Goal: Task Accomplishment & Management: Use online tool/utility

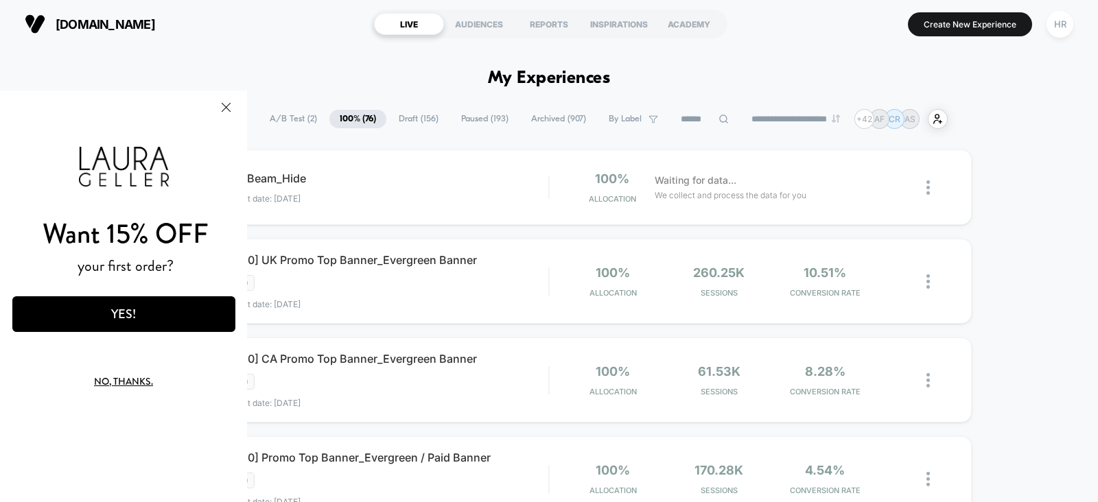
click at [280, 116] on span "A/B Test ( 2 )" at bounding box center [293, 119] width 68 height 19
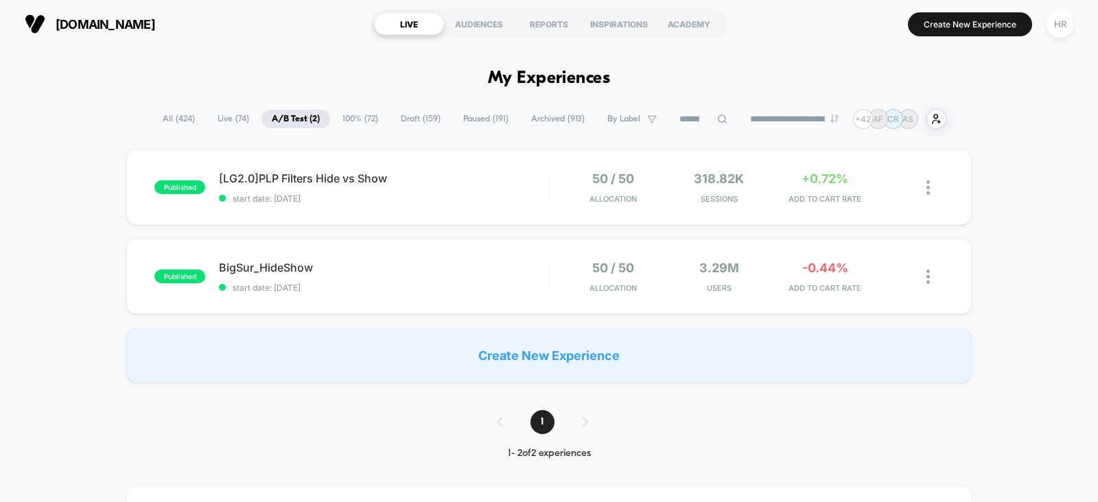
click at [345, 120] on span "100% ( 72 )" at bounding box center [360, 119] width 56 height 19
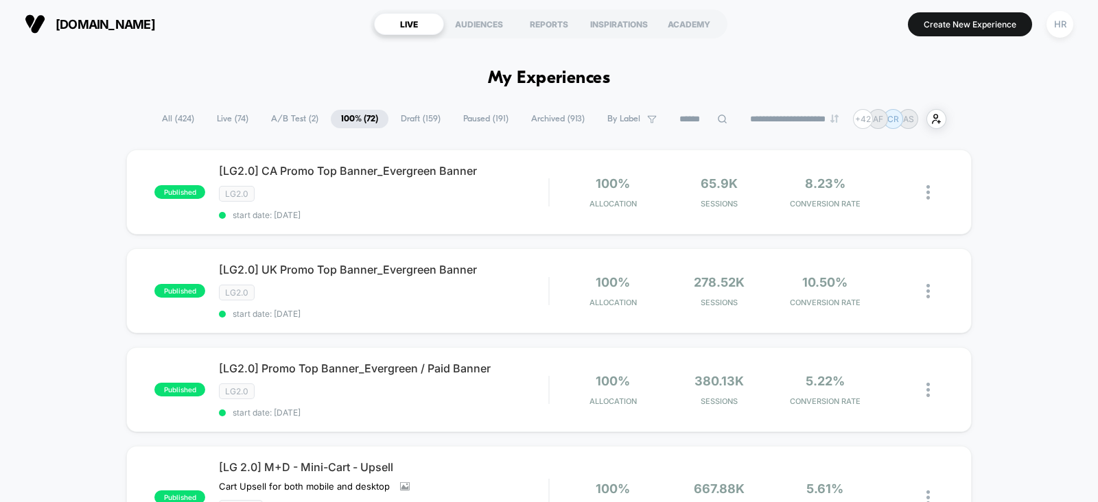
click at [269, 121] on span "A/B Test ( 2 )" at bounding box center [295, 119] width 68 height 19
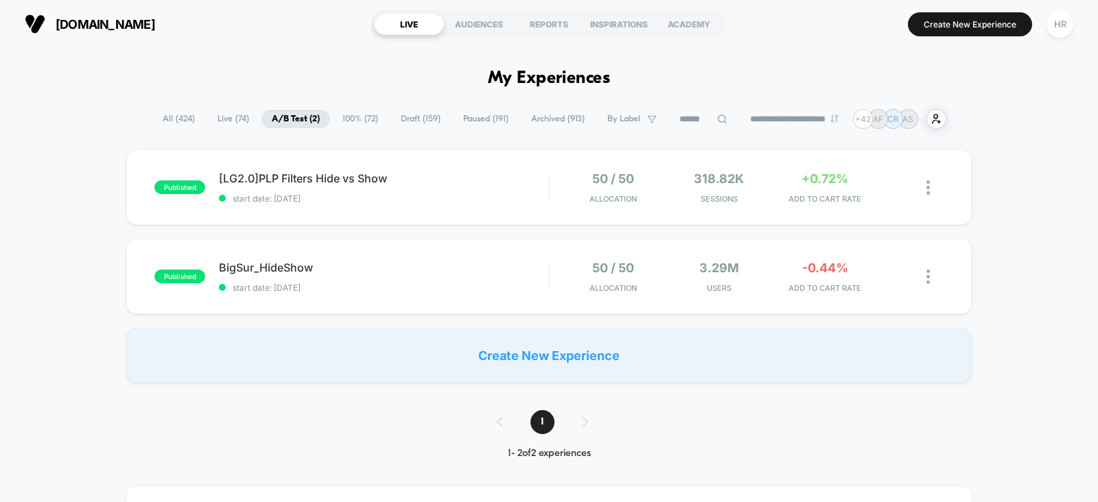
click at [476, 115] on span "Paused ( 191 )" at bounding box center [486, 119] width 66 height 19
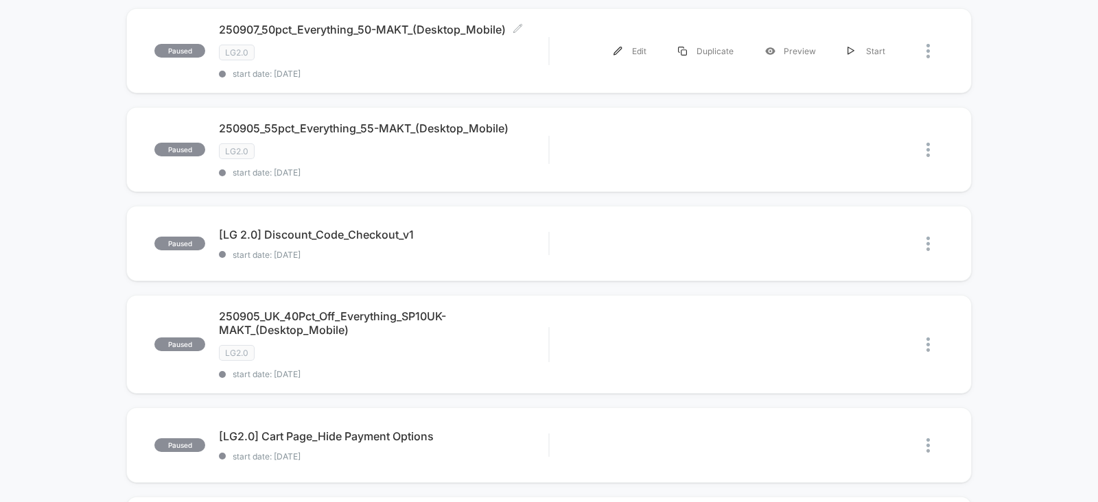
scroll to position [545, 0]
click at [522, 229] on span "[LG 2.0] Discount_Code_Checkout_v1 Click to edit experience details" at bounding box center [383, 235] width 329 height 14
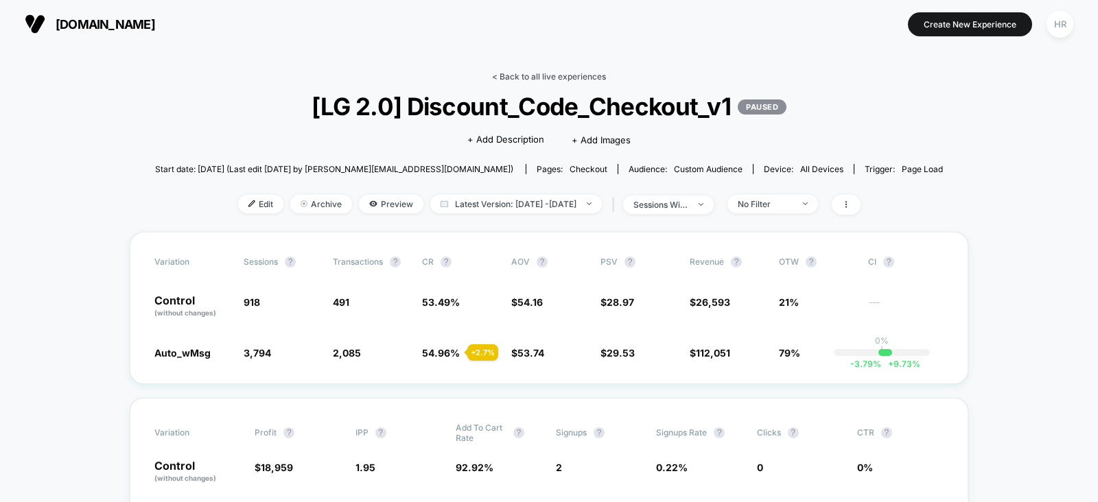
click at [572, 71] on link "< Back to all live experiences" at bounding box center [549, 76] width 114 height 10
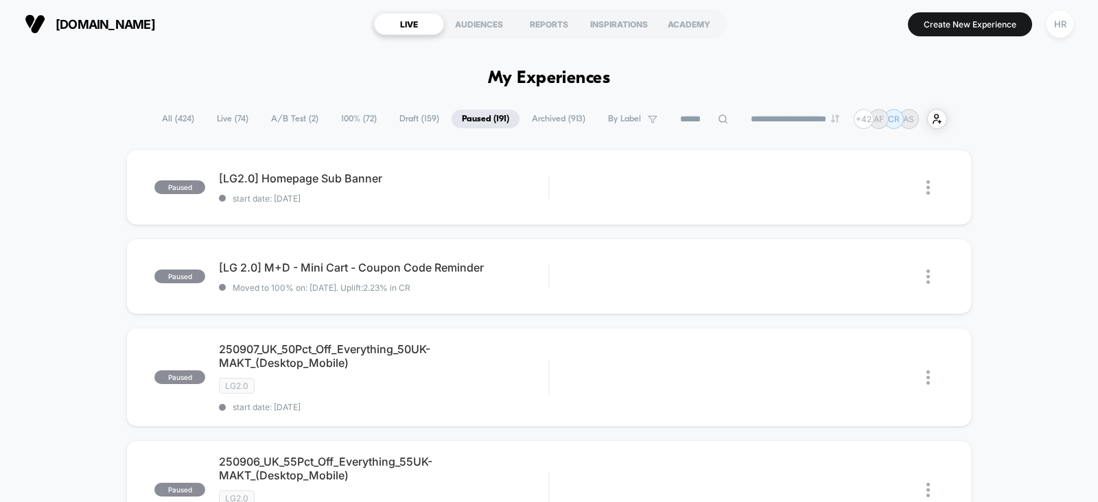
click at [299, 119] on span "A/B Test ( 2 )" at bounding box center [295, 119] width 68 height 19
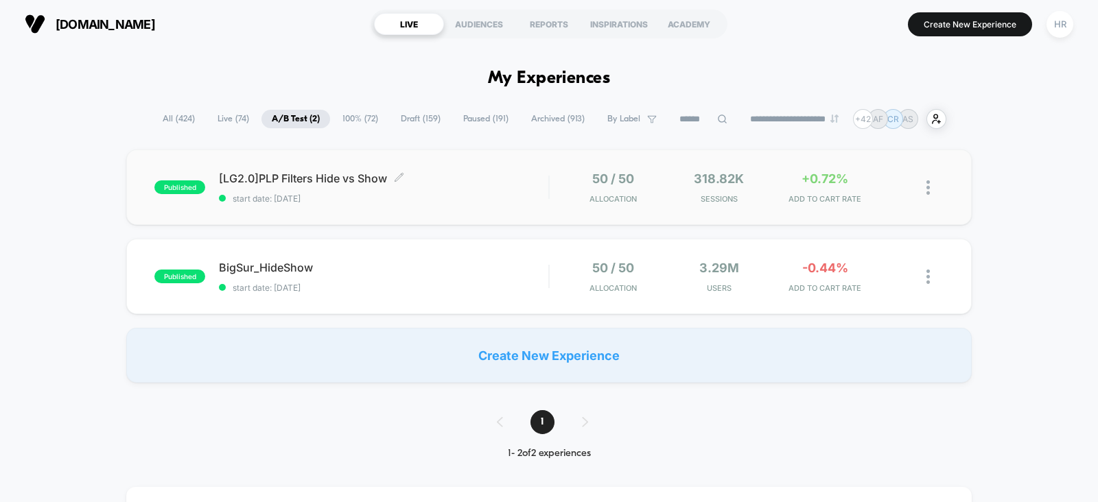
click at [482, 194] on span "start date: [DATE]" at bounding box center [383, 199] width 329 height 10
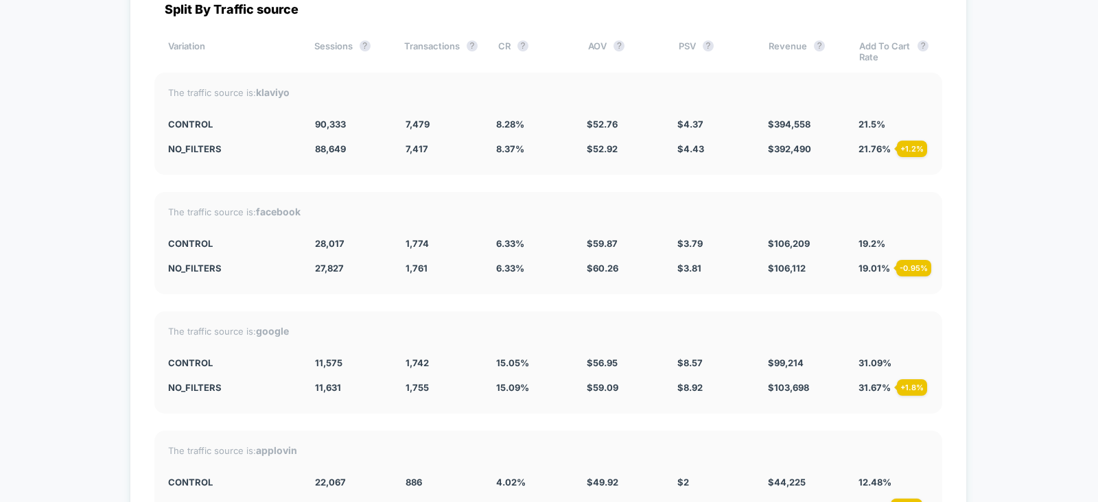
scroll to position [2855, 0]
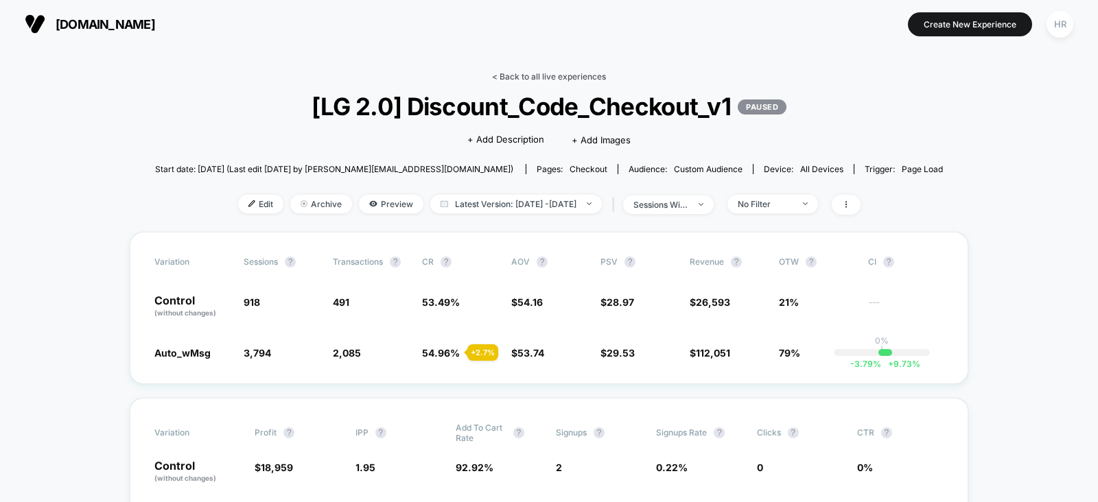
click at [541, 79] on link "< Back to all live experiences" at bounding box center [549, 76] width 114 height 10
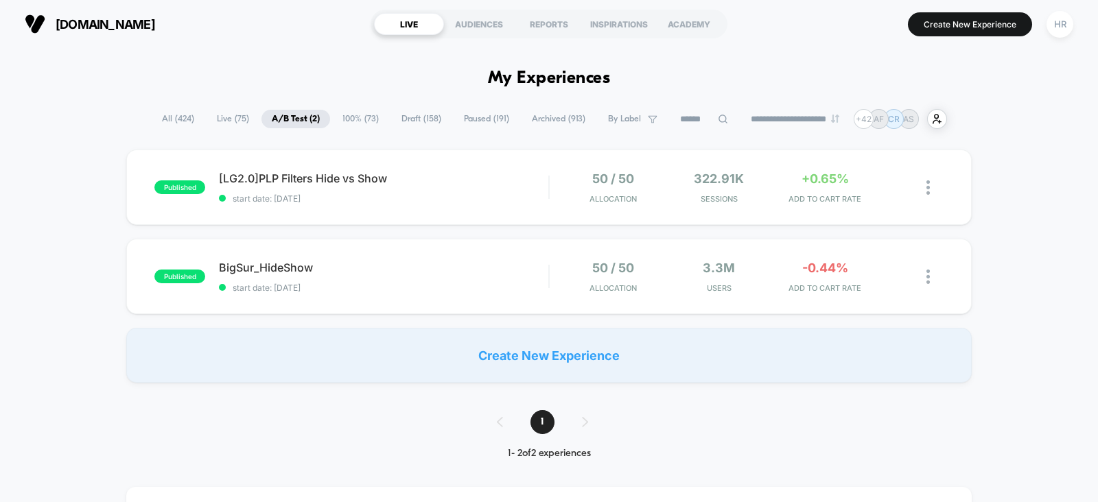
click at [357, 118] on span "100% ( 73 )" at bounding box center [360, 119] width 57 height 19
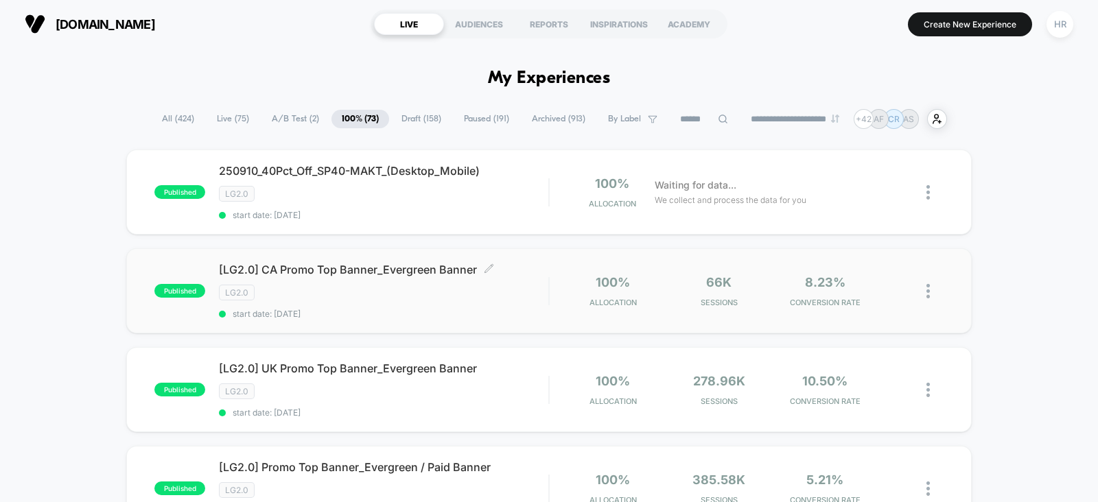
scroll to position [363, 0]
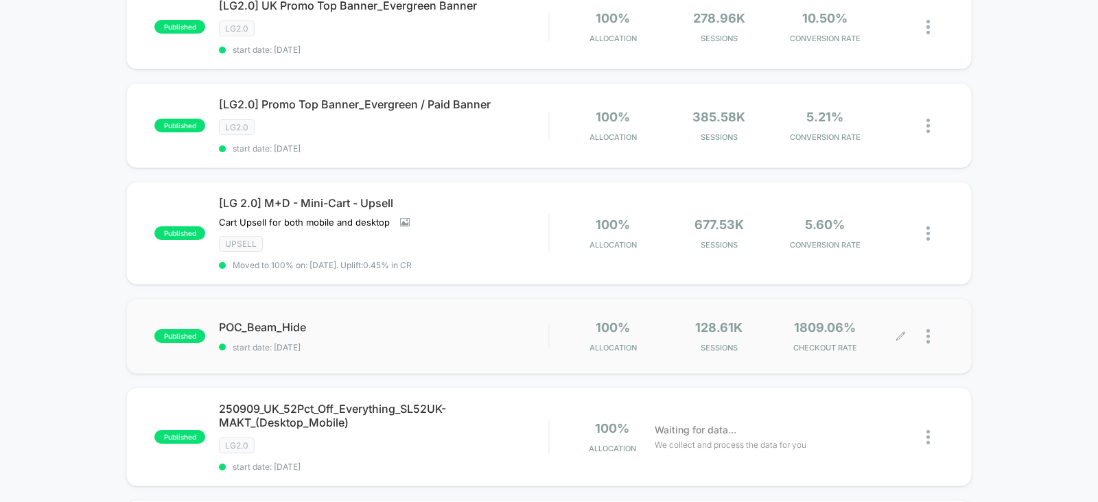
click at [895, 330] on div at bounding box center [891, 336] width 20 height 32
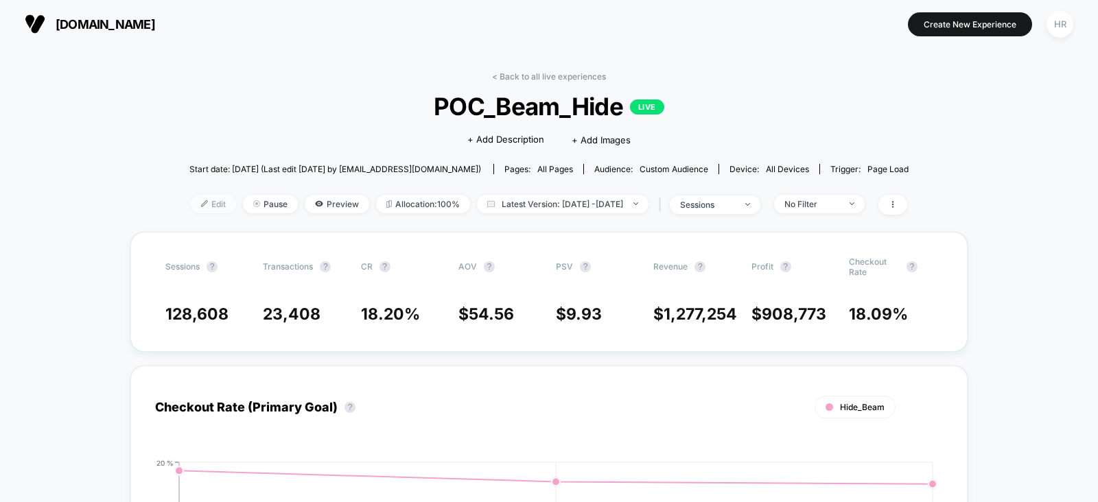
click at [199, 199] on span "Edit" at bounding box center [213, 204] width 45 height 19
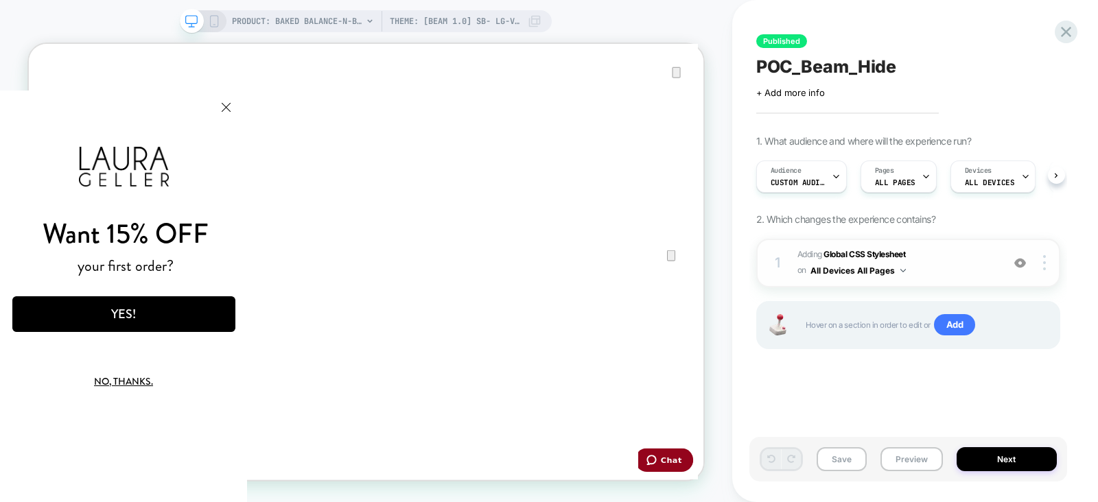
click at [895, 272] on button "All Devices All Pages" at bounding box center [858, 270] width 95 height 17
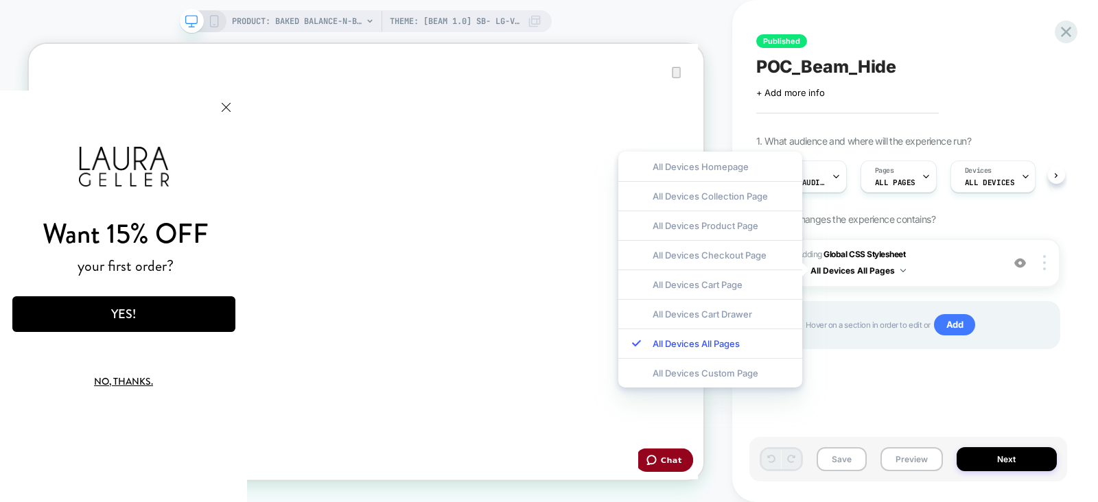
click at [873, 383] on div "Published POC_Beam_Hide Click to edit experience details + Add more info 1. Wha…" at bounding box center [908, 251] width 318 height 475
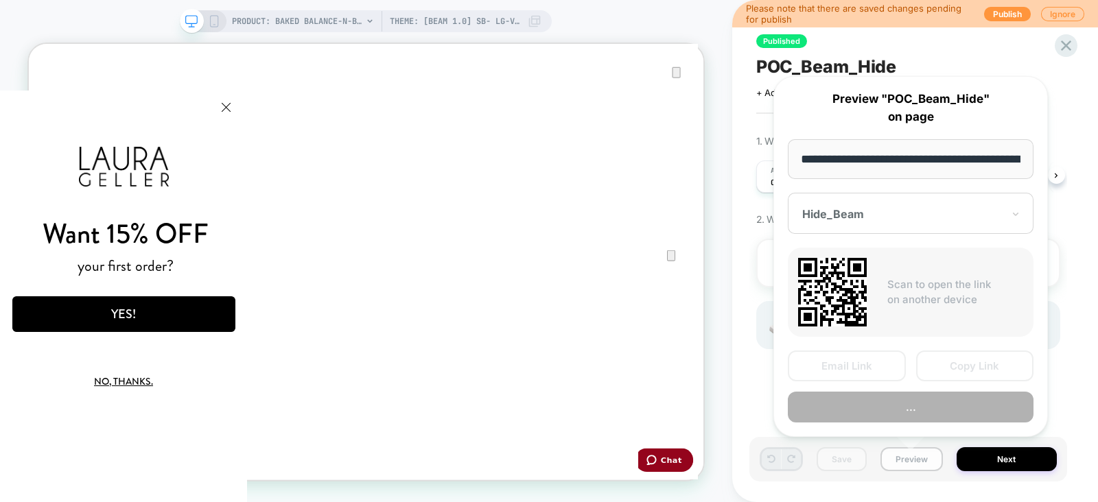
scroll to position [0, 473]
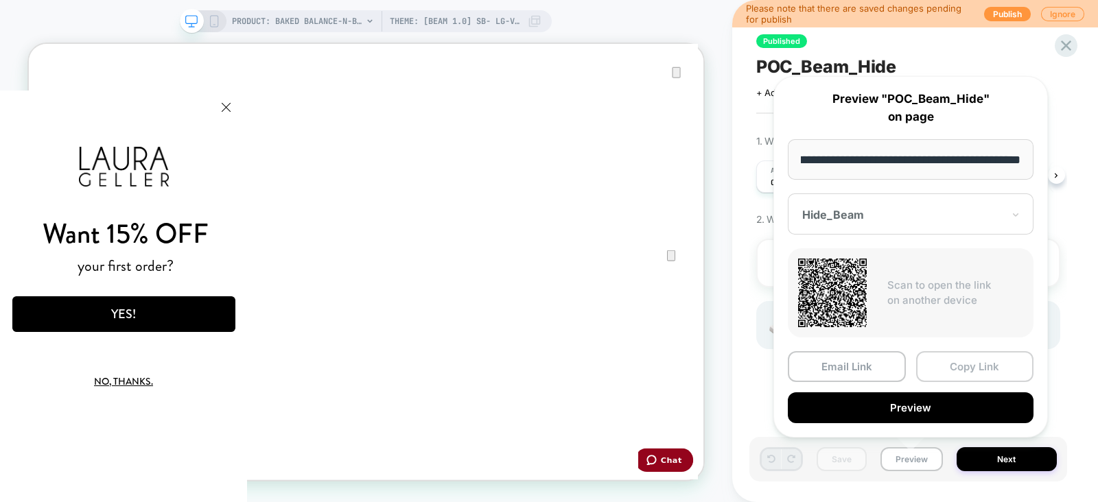
click at [952, 362] on button "Copy Link" at bounding box center [975, 366] width 118 height 31
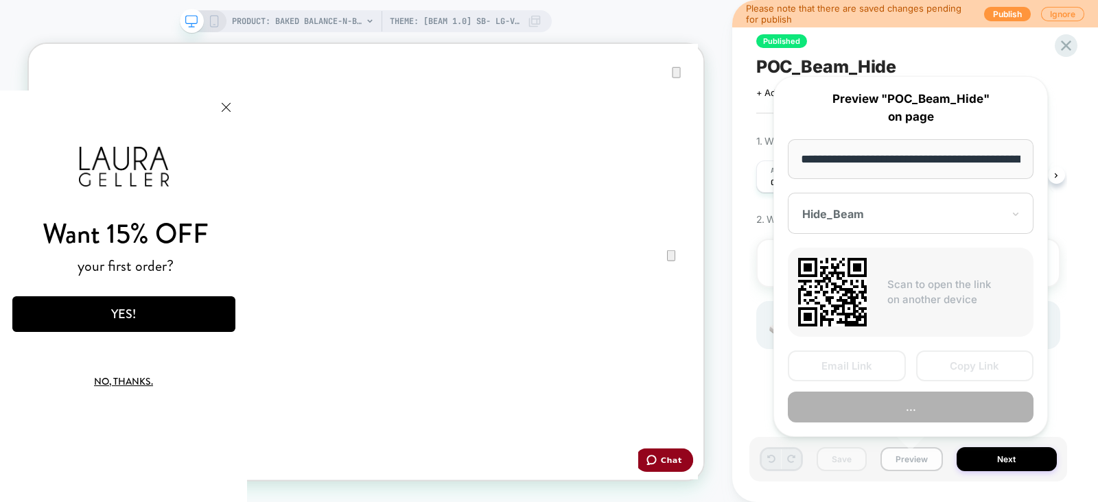
scroll to position [0, 473]
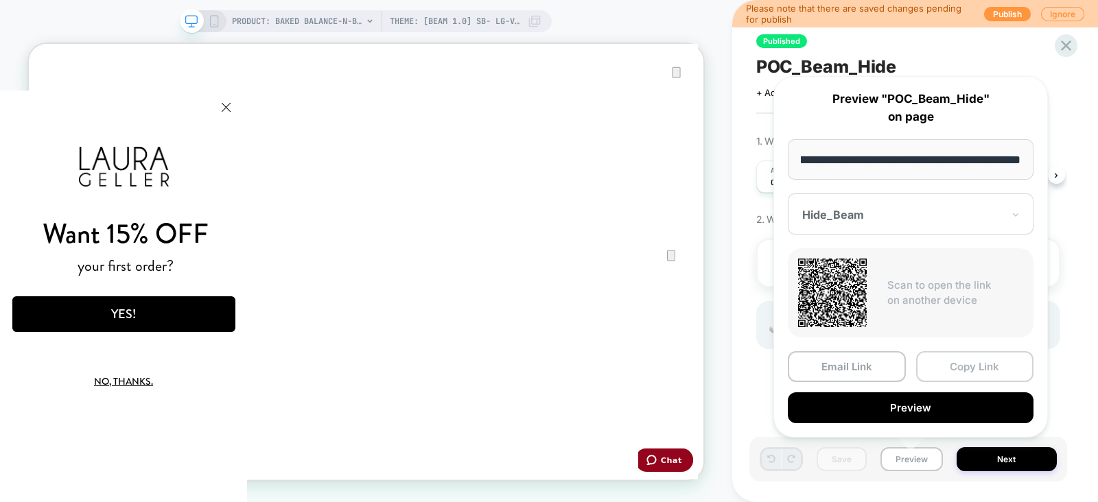
click at [947, 365] on button "Copy Link" at bounding box center [975, 366] width 118 height 31
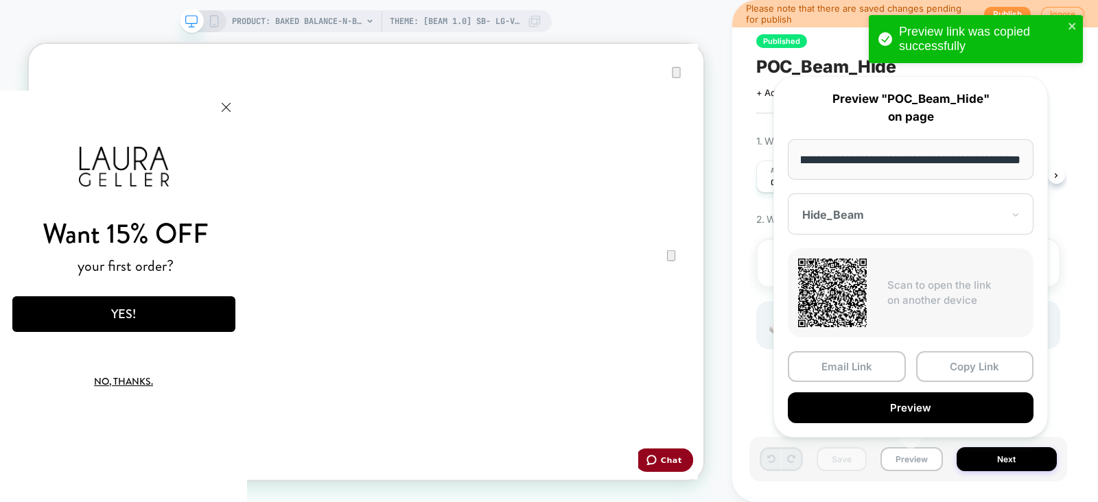
click at [0, 0] on div at bounding box center [0, 0] width 0 height 0
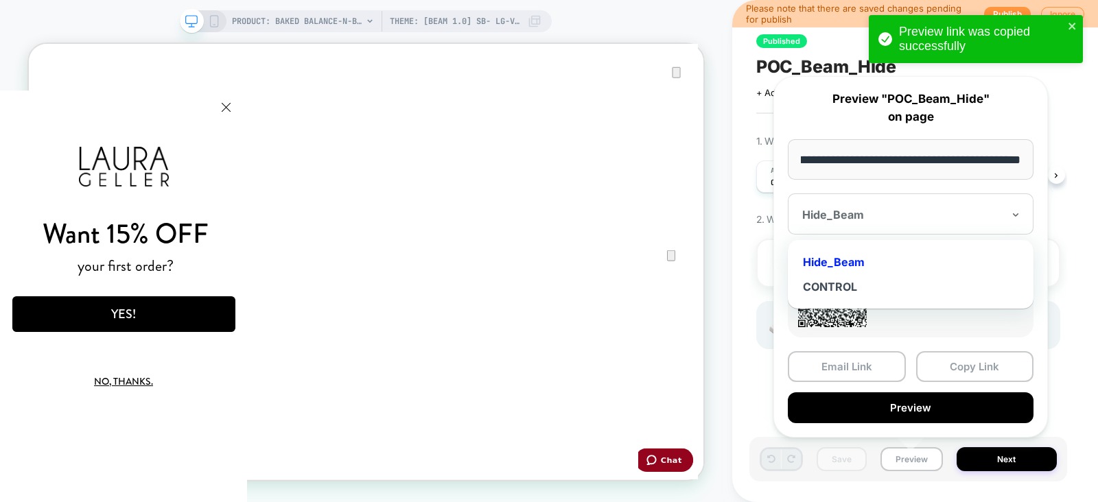
scroll to position [0, 0]
click at [887, 284] on div "CONTROL" at bounding box center [911, 287] width 232 height 25
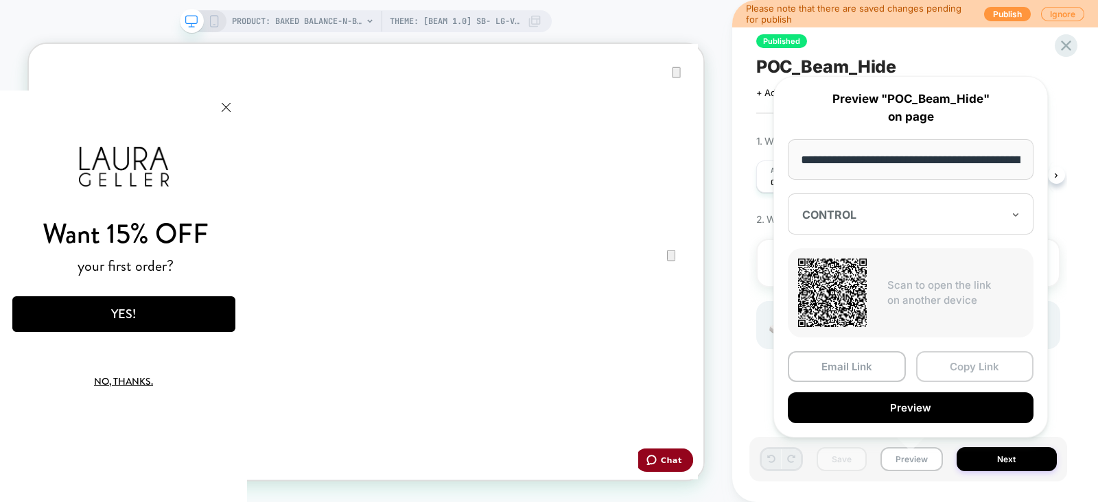
click at [0, 0] on button "Copy Link" at bounding box center [0, 0] width 0 height 0
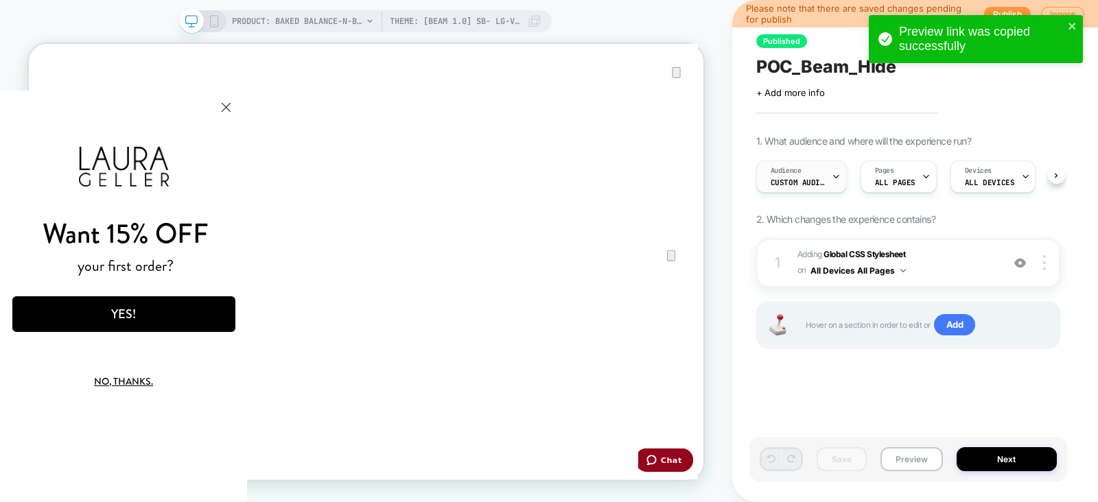
click at [808, 186] on span "Custom Audience" at bounding box center [798, 183] width 55 height 10
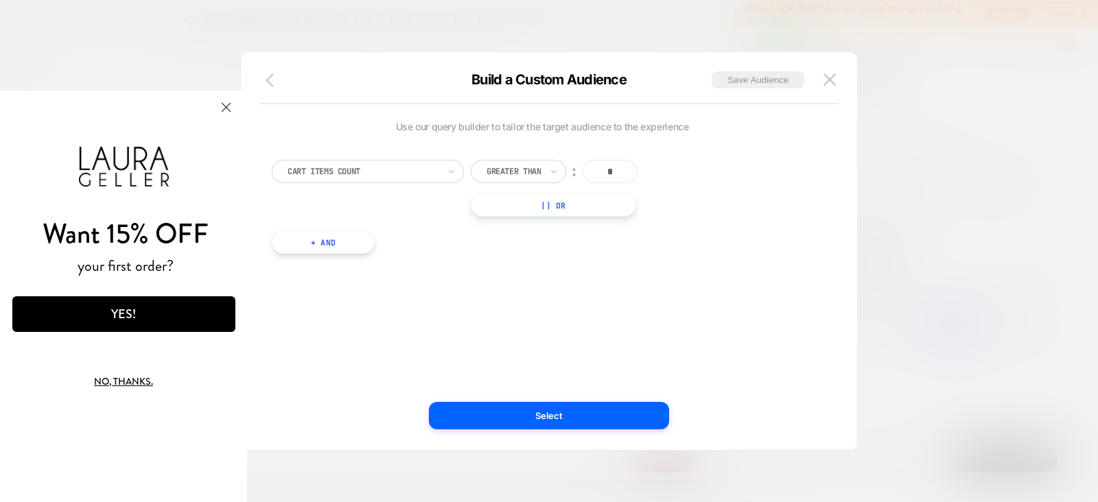
click at [268, 82] on icon "button" at bounding box center [270, 80] width 8 height 14
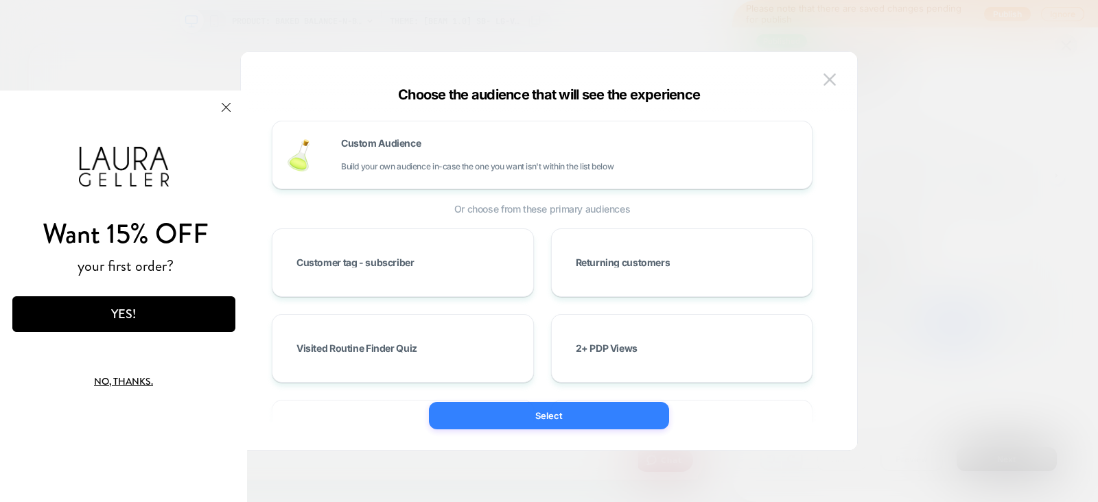
click at [0, 0] on button "Select" at bounding box center [0, 0] width 0 height 0
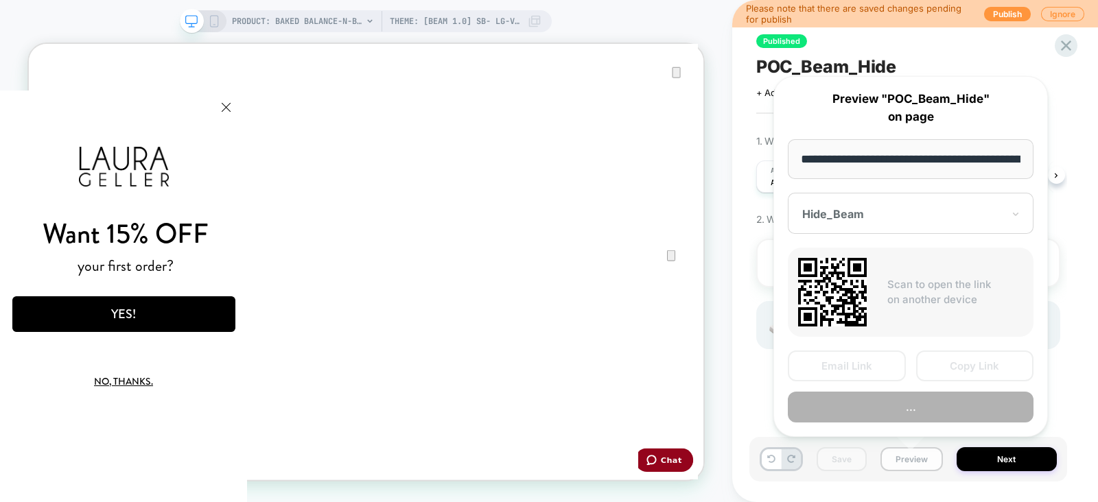
scroll to position [0, 473]
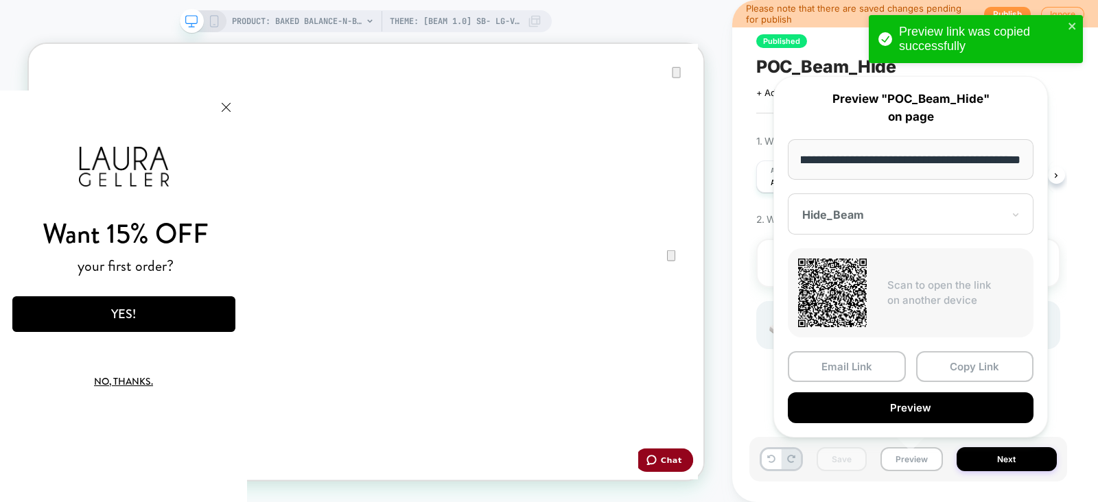
click at [937, 205] on div "Hide_Beam" at bounding box center [911, 214] width 246 height 41
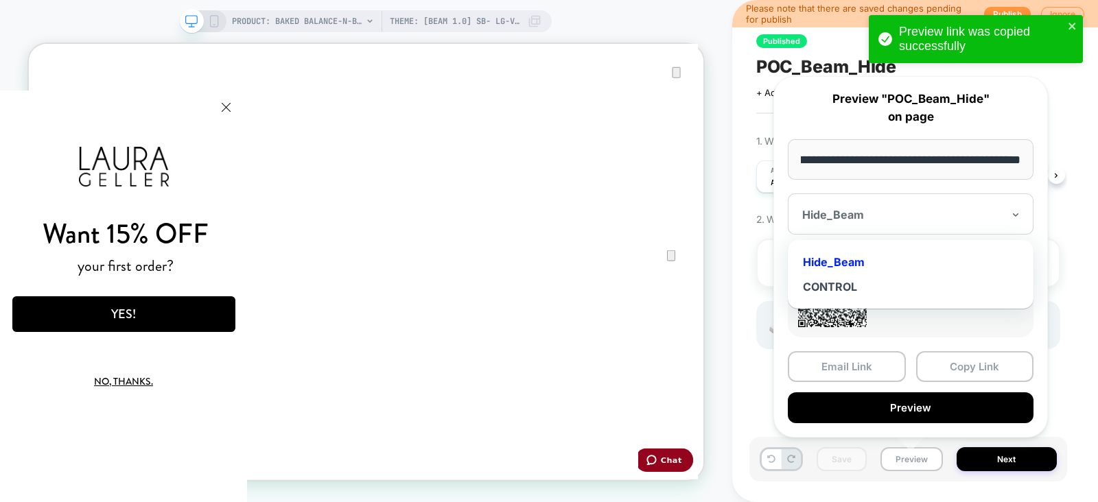
scroll to position [0, 0]
click at [909, 284] on div "CONTROL" at bounding box center [911, 287] width 232 height 25
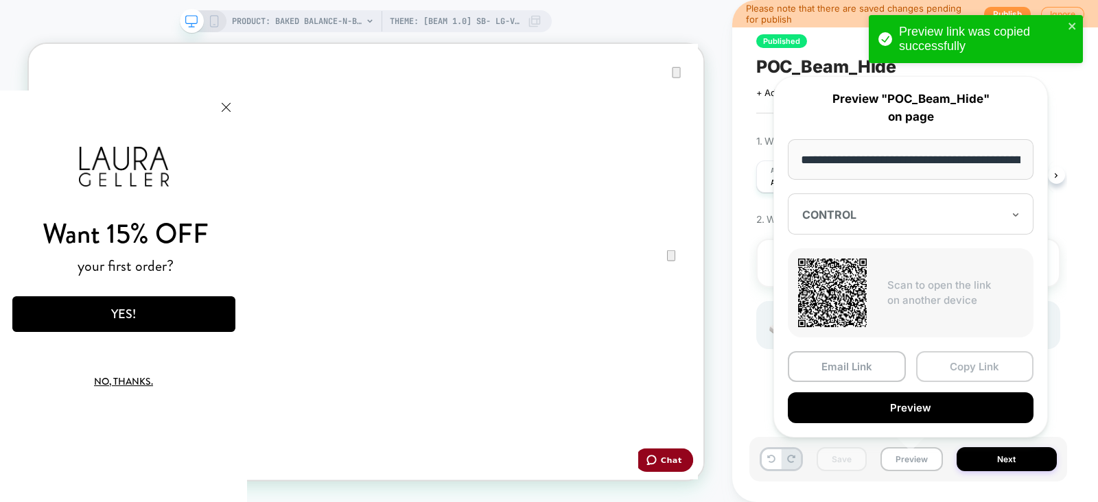
click at [992, 371] on button "Copy Link" at bounding box center [975, 366] width 118 height 31
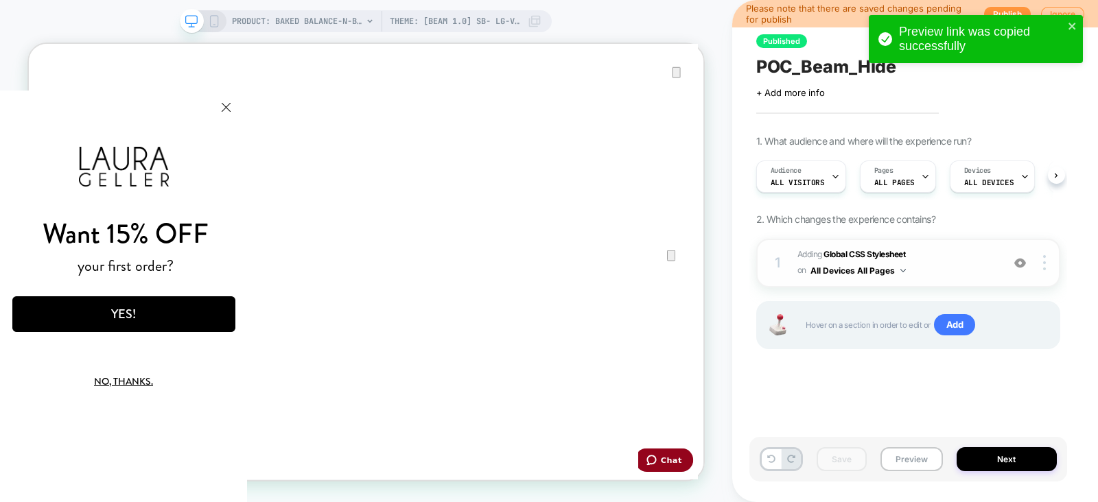
click at [968, 255] on span "Adding Global CSS Stylesheet on All Devices All Pages" at bounding box center [896, 263] width 198 height 32
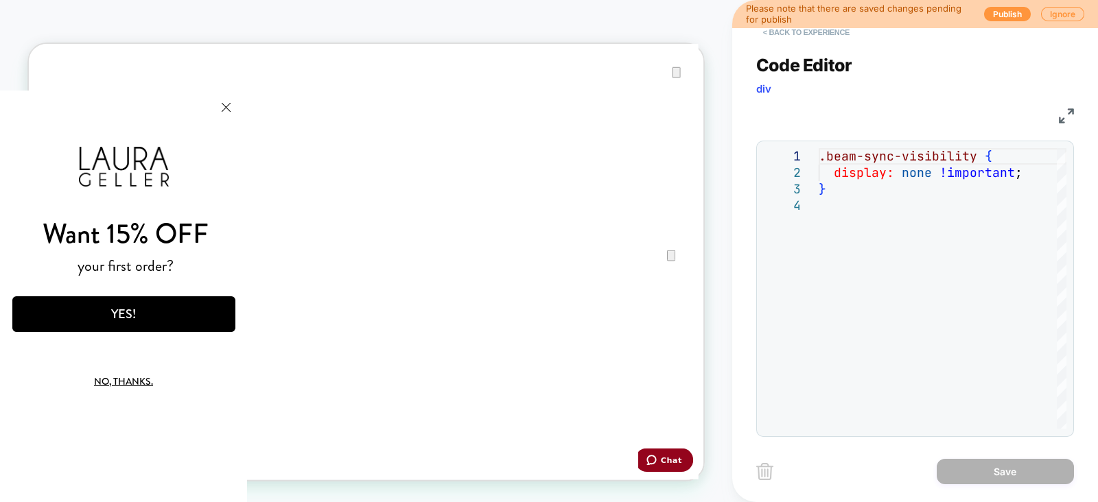
click at [783, 36] on button "< Back to experience" at bounding box center [806, 32] width 100 height 22
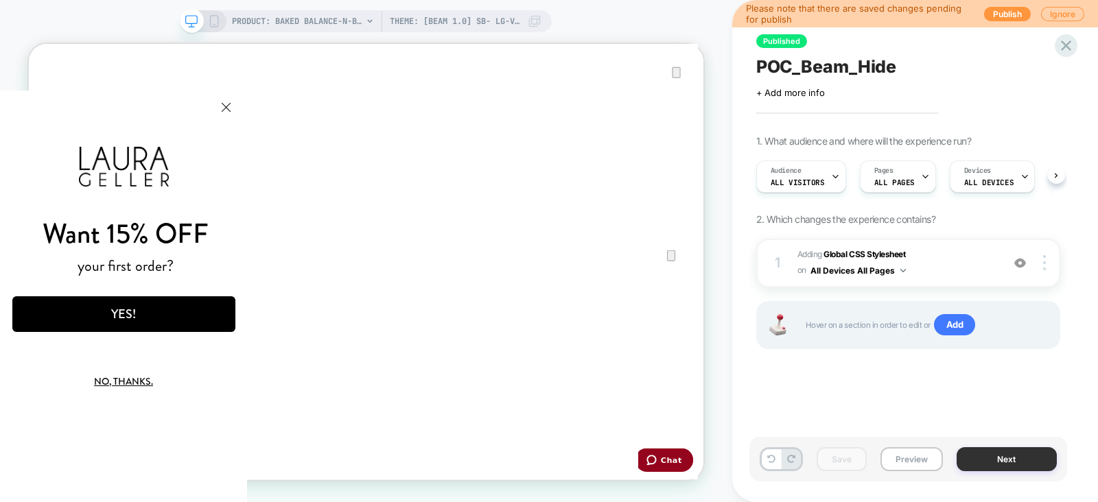
click at [1012, 459] on button "Next" at bounding box center [1007, 459] width 100 height 24
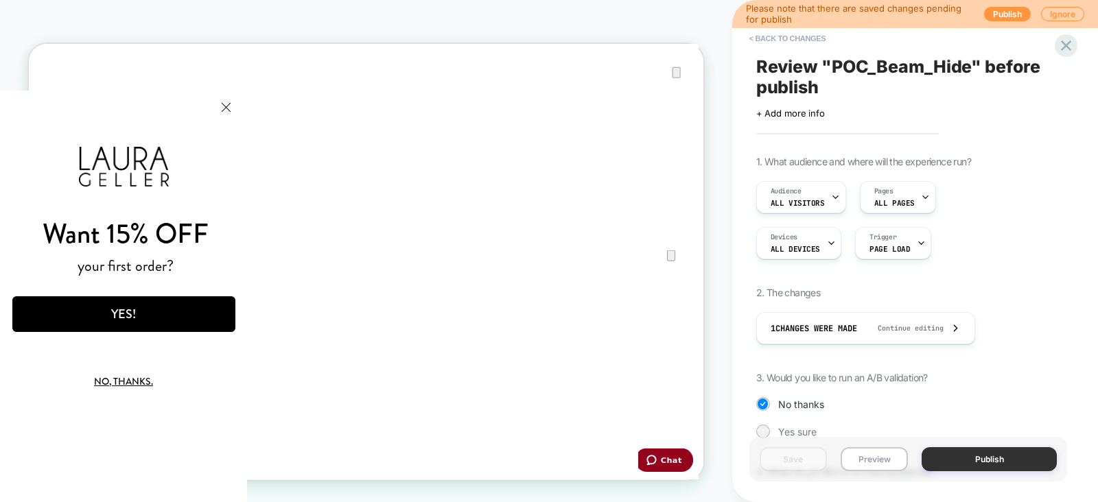
click at [968, 458] on button "Publish" at bounding box center [989, 459] width 135 height 24
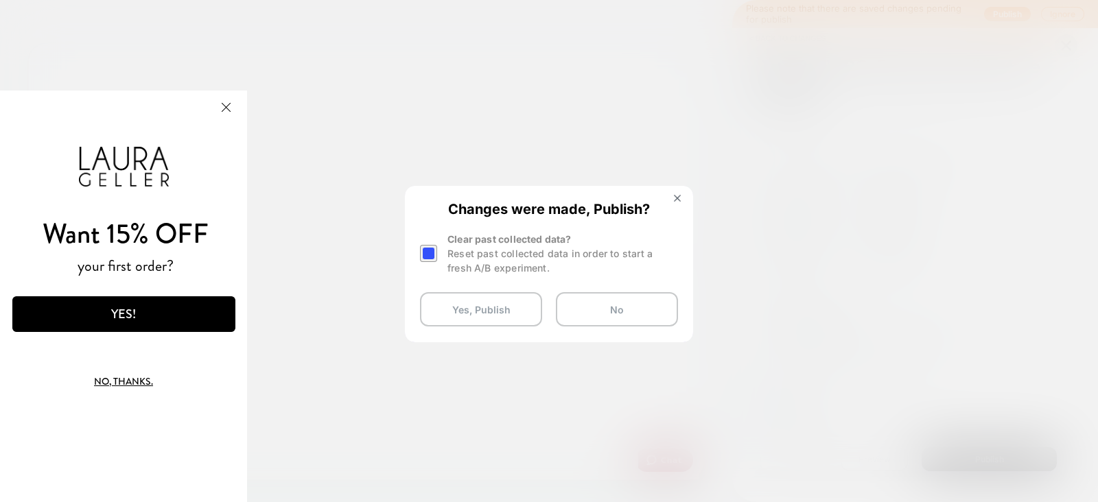
click at [433, 255] on div at bounding box center [428, 253] width 17 height 17
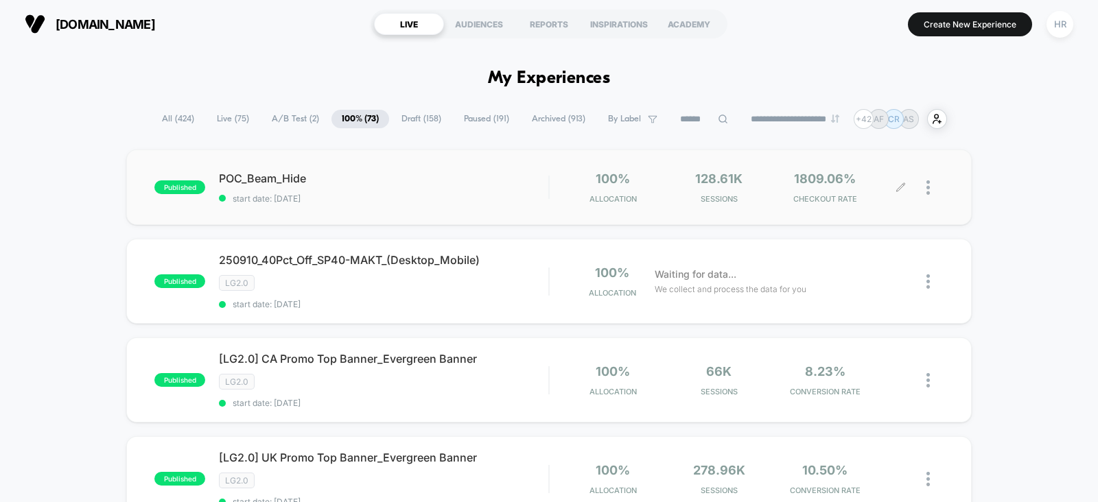
click at [901, 190] on icon at bounding box center [901, 188] width 10 height 10
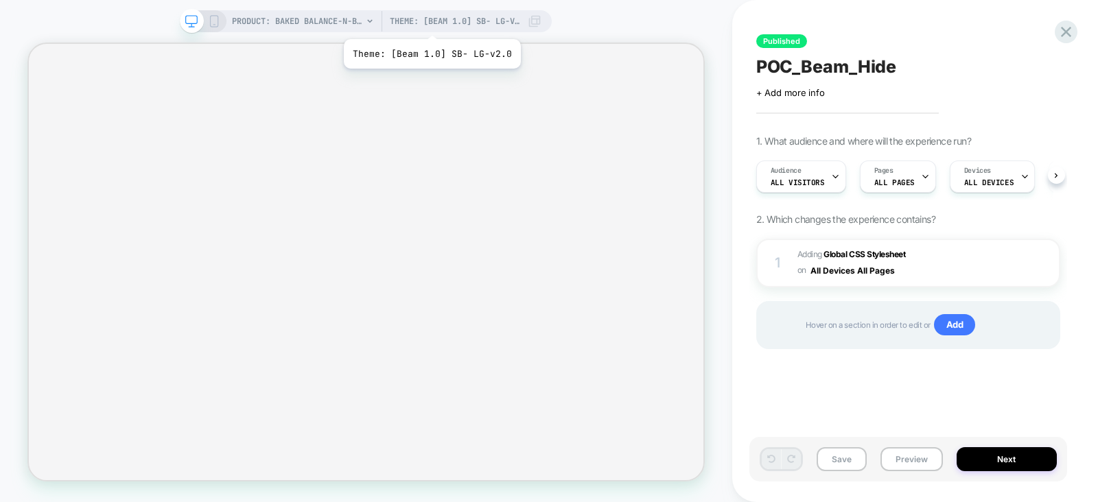
click at [431, 22] on span "Theme: [Beam 1.0] SB- LG-v2.0" at bounding box center [455, 21] width 130 height 22
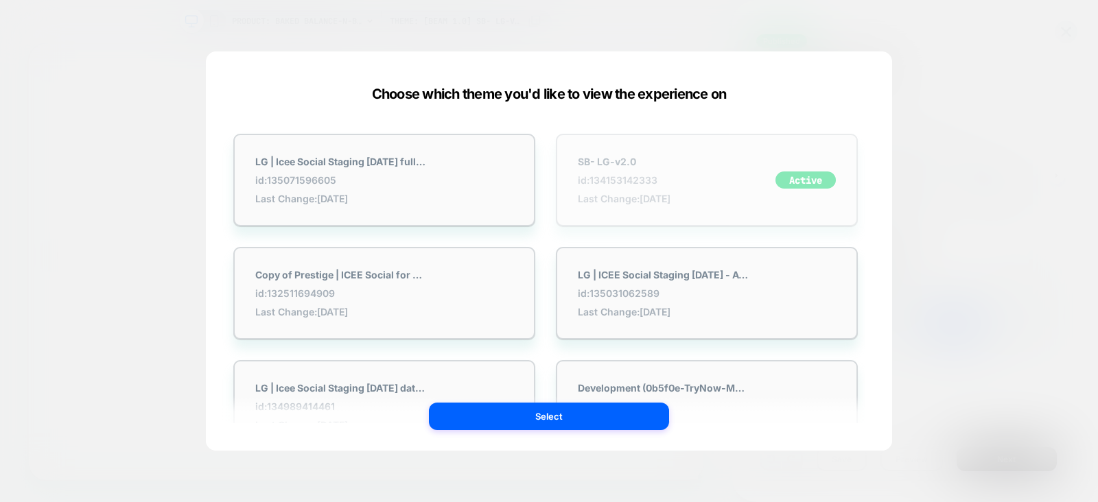
click at [716, 167] on div "SB- LG-v2.0 id: 134153142333 Last Change: 9/8/2025 Active" at bounding box center [707, 180] width 302 height 93
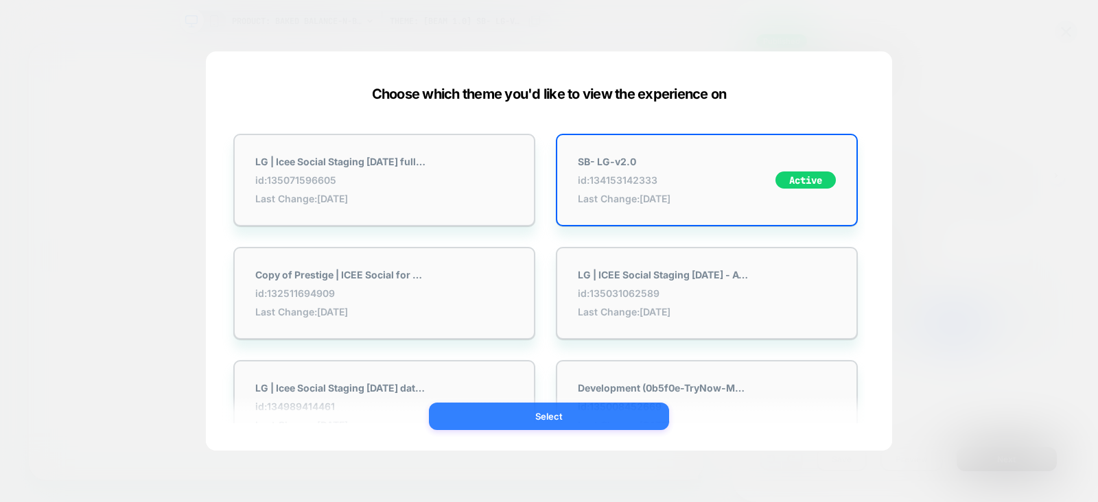
click at [518, 410] on button "Select" at bounding box center [549, 416] width 240 height 27
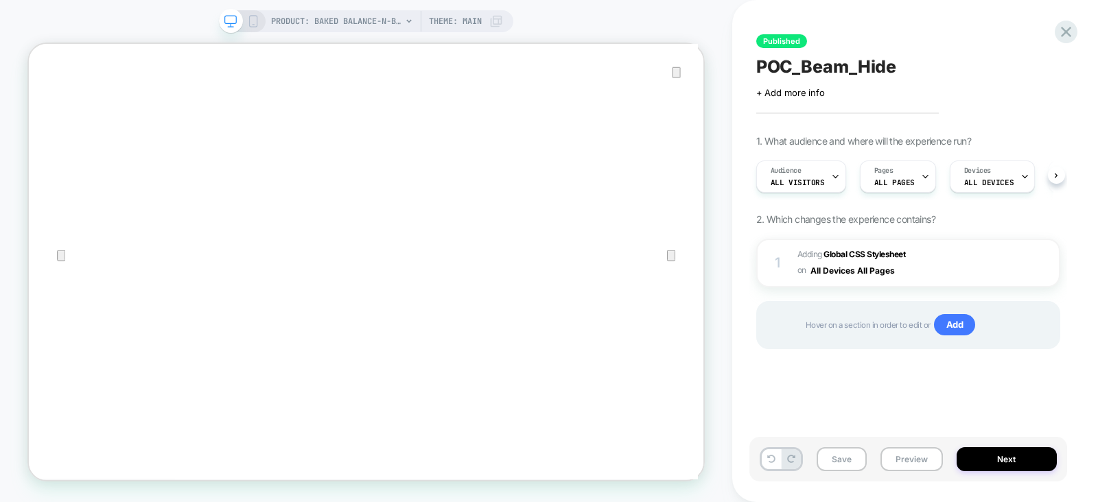
scroll to position [0, 1]
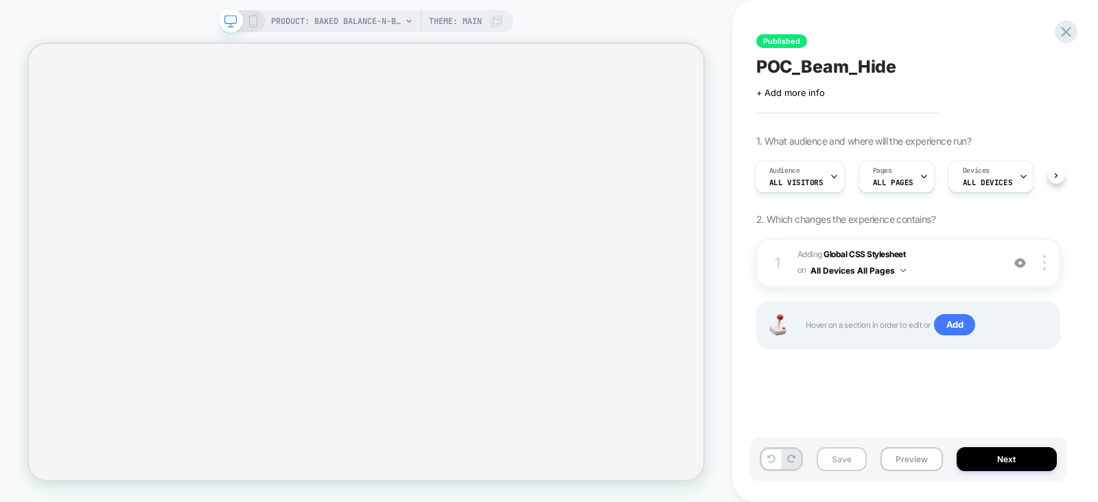
click at [842, 467] on button "Save" at bounding box center [842, 459] width 50 height 24
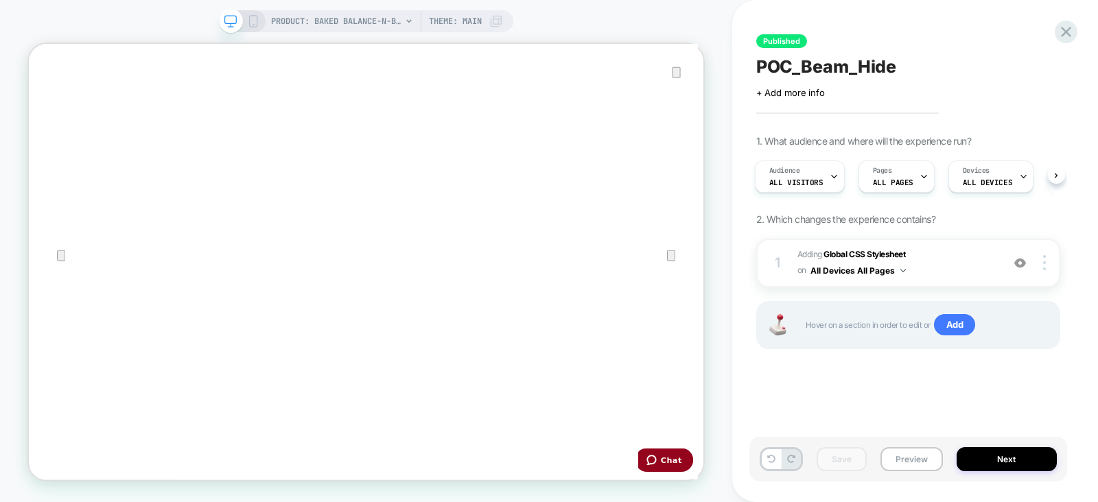
scroll to position [0, 0]
click at [0, 0] on button "Preview" at bounding box center [0, 0] width 0 height 0
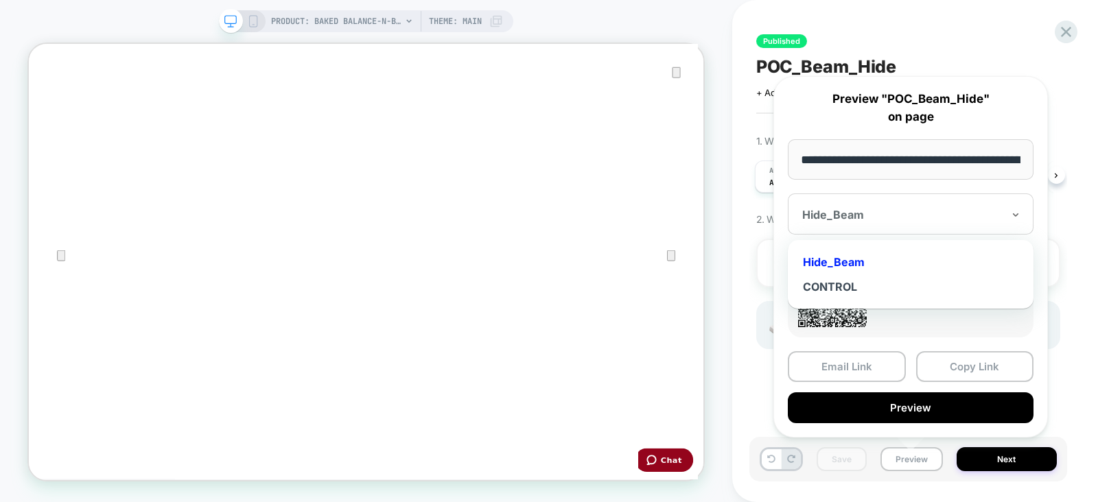
click at [0, 0] on div "Hide_Beam" at bounding box center [0, 0] width 0 height 0
click at [913, 294] on div "CONTROL" at bounding box center [911, 287] width 232 height 25
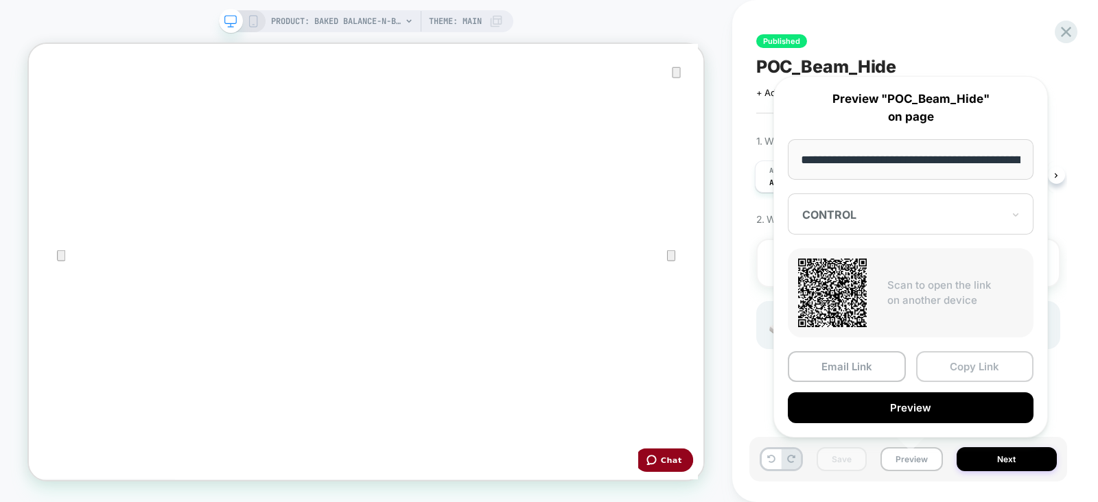
click at [0, 0] on button "Copy Link" at bounding box center [0, 0] width 0 height 0
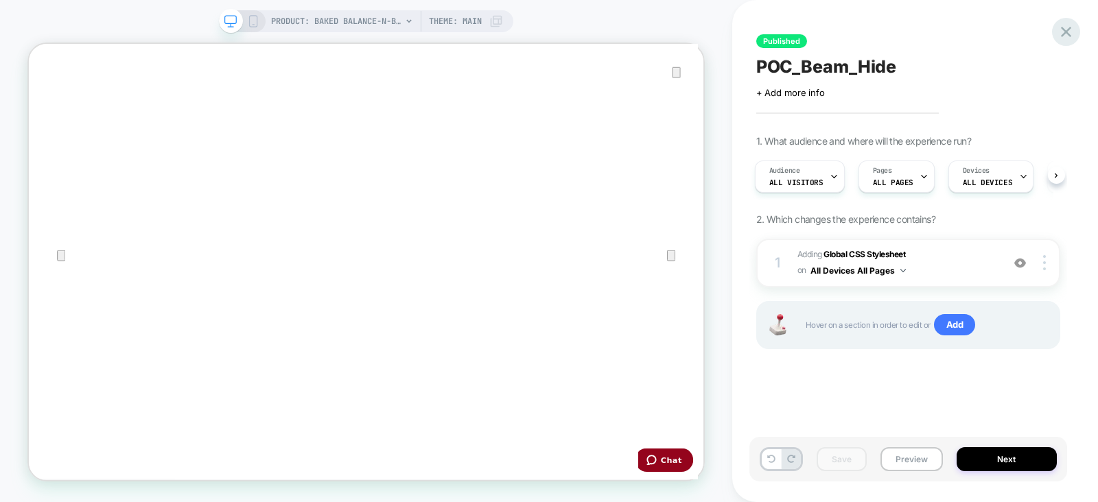
click at [1063, 25] on icon at bounding box center [1066, 32] width 19 height 19
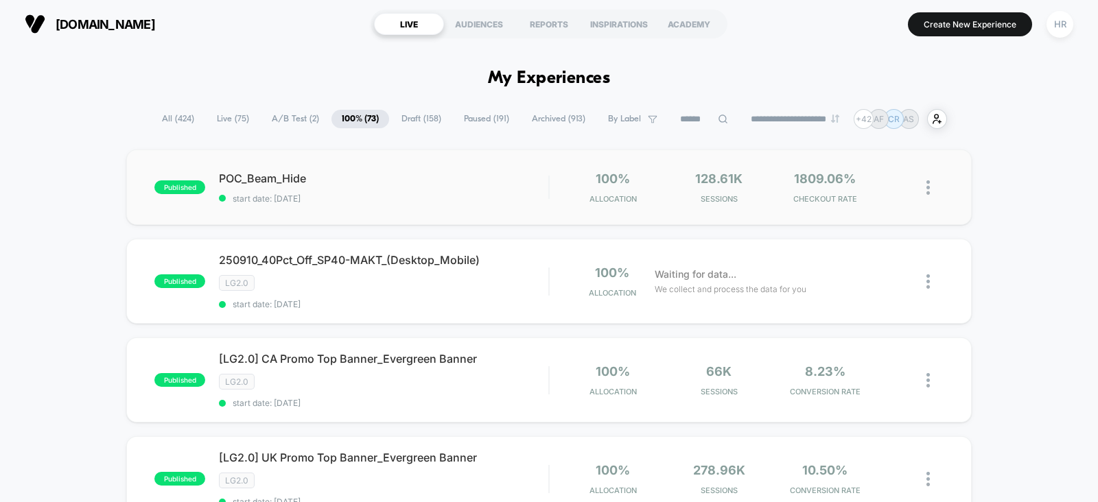
click at [927, 188] on img at bounding box center [927, 187] width 3 height 14
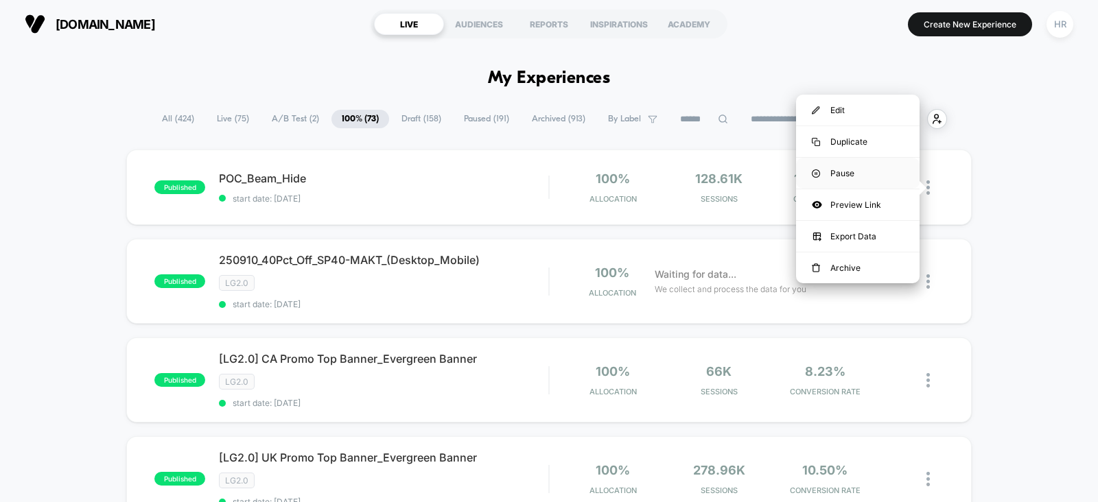
click at [875, 172] on div "Pause" at bounding box center [858, 173] width 124 height 31
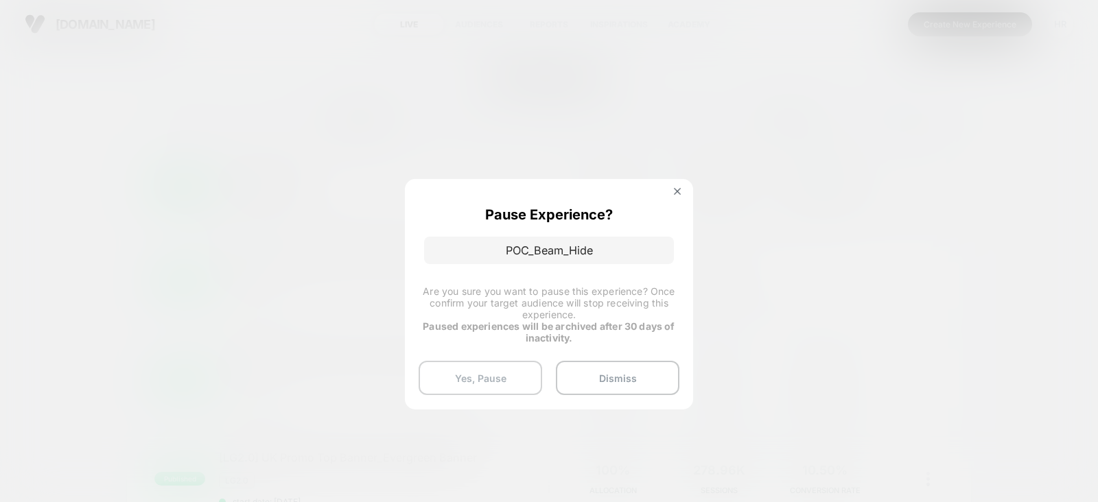
click at [494, 373] on button "Yes, Pause" at bounding box center [481, 378] width 124 height 34
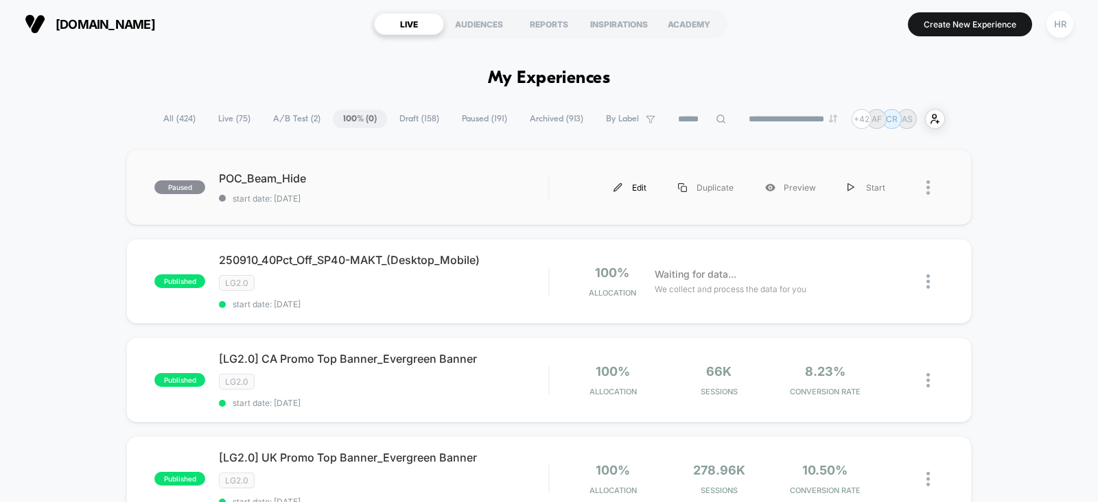
click at [638, 187] on div "Edit" at bounding box center [630, 187] width 65 height 31
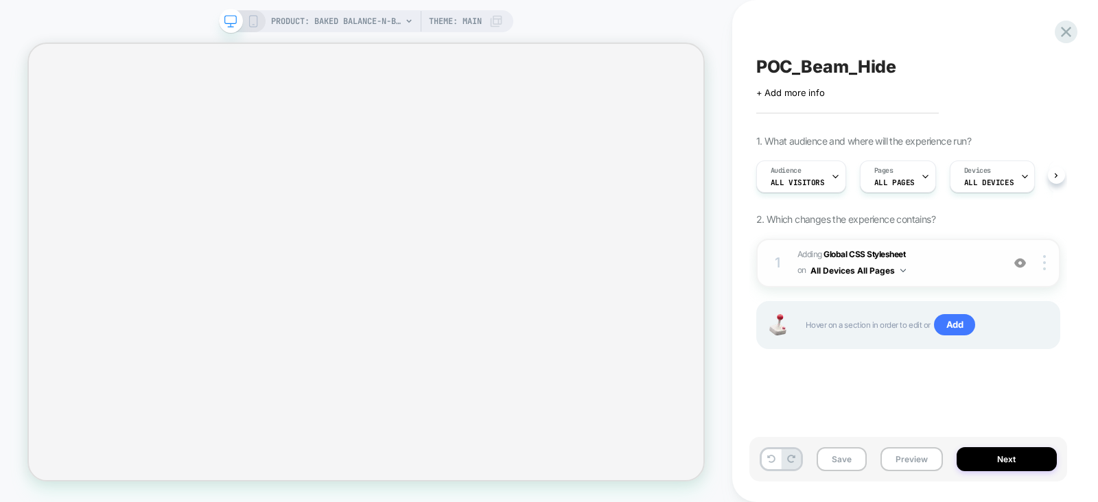
click at [966, 255] on span "Adding Global CSS Stylesheet on All Devices All Pages" at bounding box center [896, 263] width 198 height 32
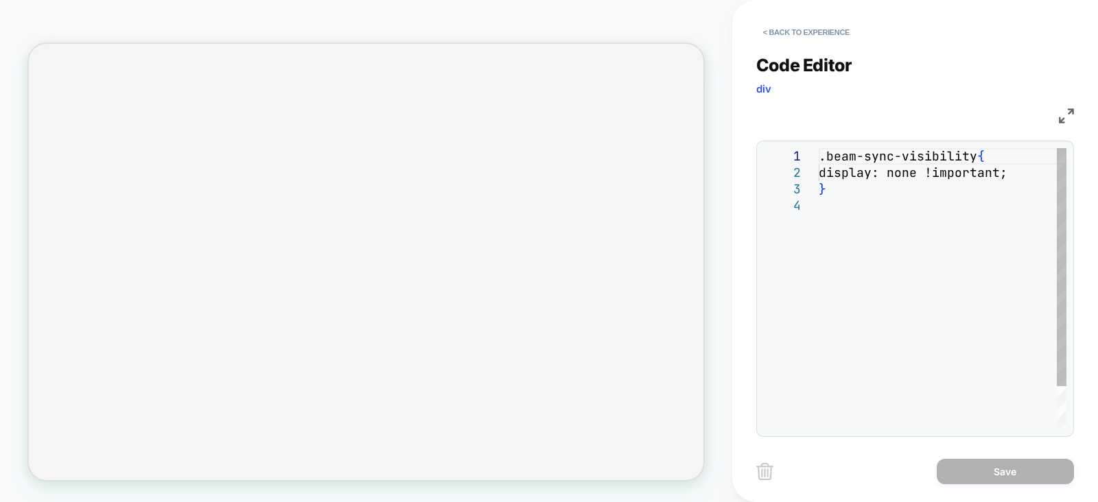
click at [846, 192] on div ".beam-sync-visibility { display: none !important; }" at bounding box center [943, 313] width 248 height 330
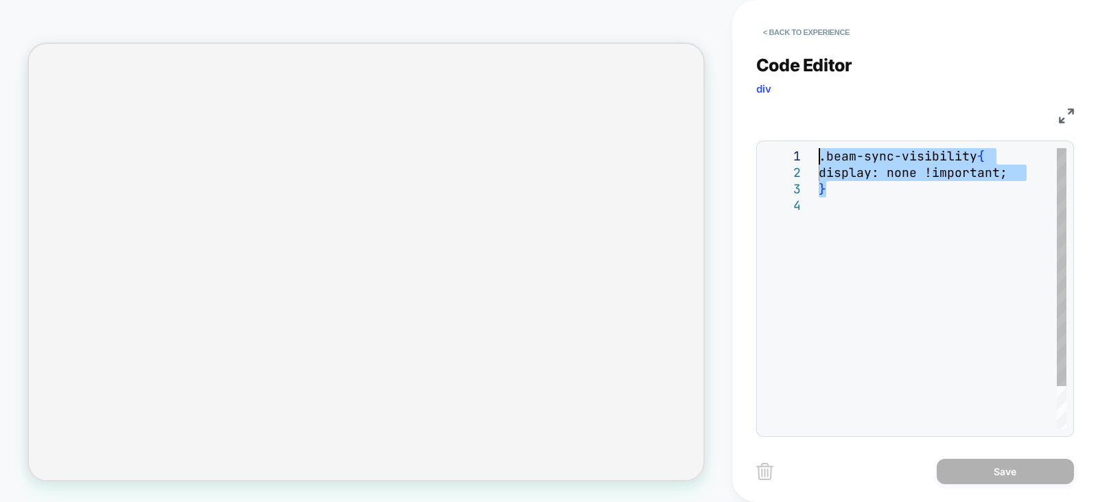
drag, startPoint x: 846, startPoint y: 192, endPoint x: 808, endPoint y: 156, distance: 52.4
click at [819, 156] on div ".beam-sync-visibility { display: none !important; }" at bounding box center [943, 313] width 248 height 330
click at [789, 33] on button "< Back to experience" at bounding box center [806, 32] width 100 height 22
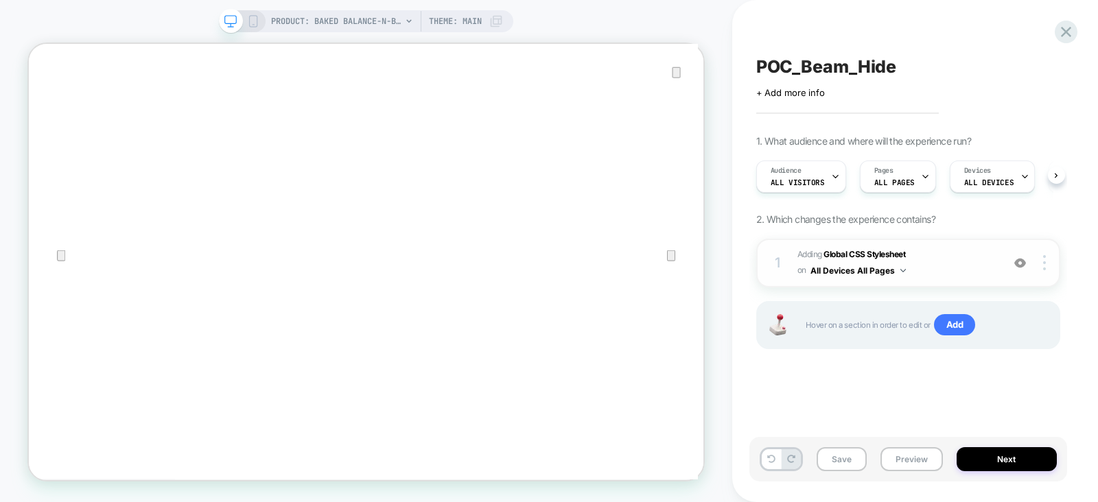
click at [0, 0] on span "Adding Global CSS Stylesheet on All Devices All Pages" at bounding box center [0, 0] width 0 height 0
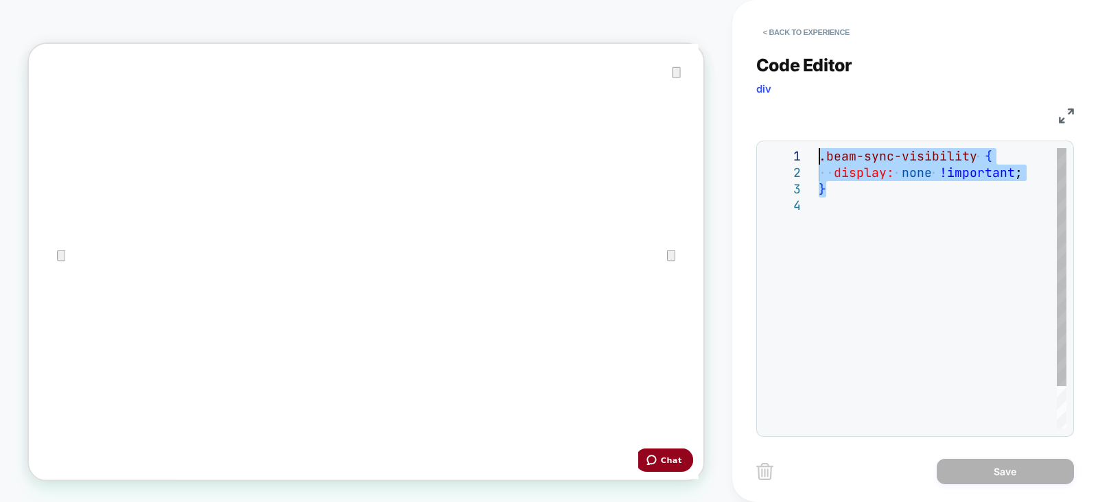
drag, startPoint x: 841, startPoint y: 187, endPoint x: 794, endPoint y: 146, distance: 62.2
click at [0, 0] on div ".beam-sync-visibility { display: none !important ; }" at bounding box center [0, 0] width 0 height 0
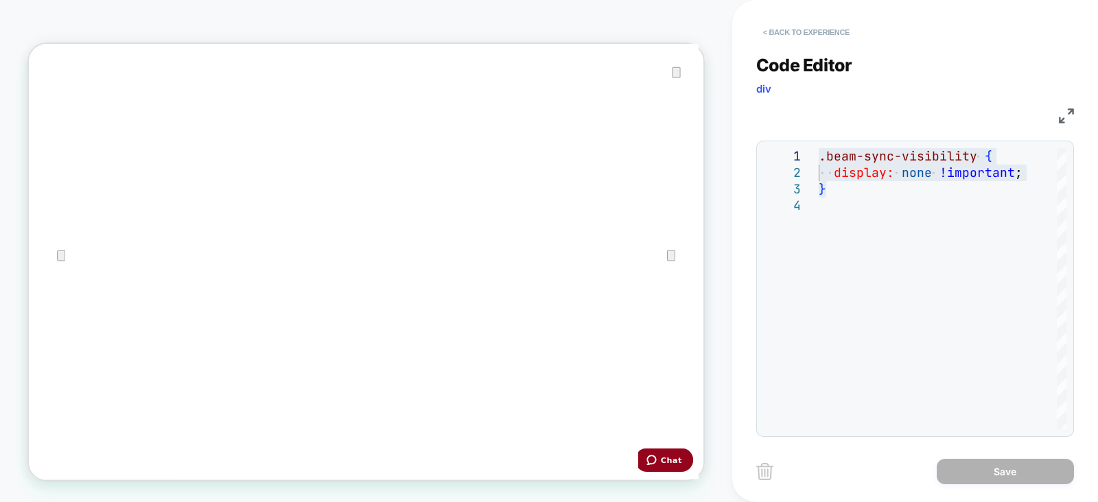
click at [0, 0] on button "< Back to experience" at bounding box center [0, 0] width 0 height 0
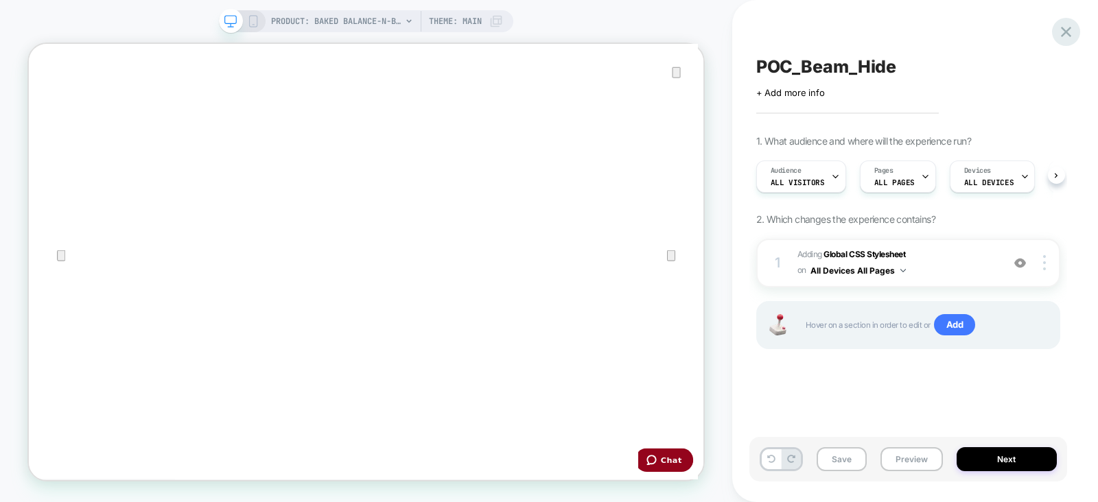
click at [1066, 36] on icon at bounding box center [1066, 32] width 19 height 19
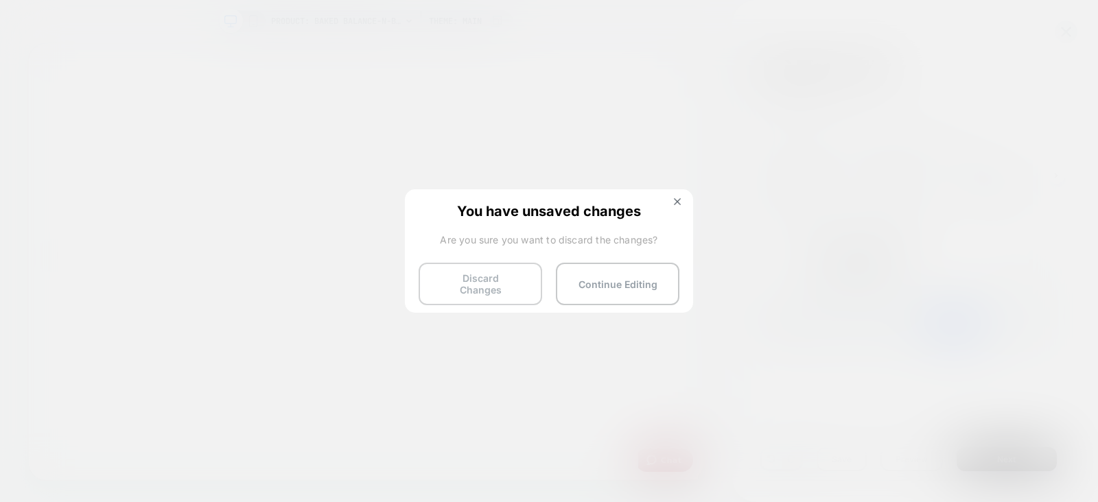
click at [482, 291] on button "Discard Changes" at bounding box center [481, 284] width 124 height 43
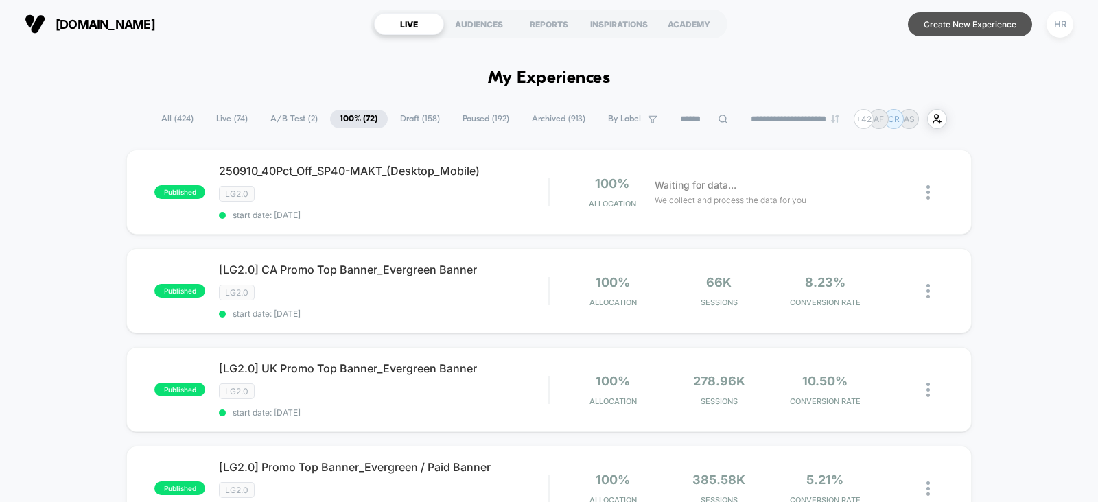
click at [985, 23] on button "Create New Experience" at bounding box center [970, 24] width 124 height 24
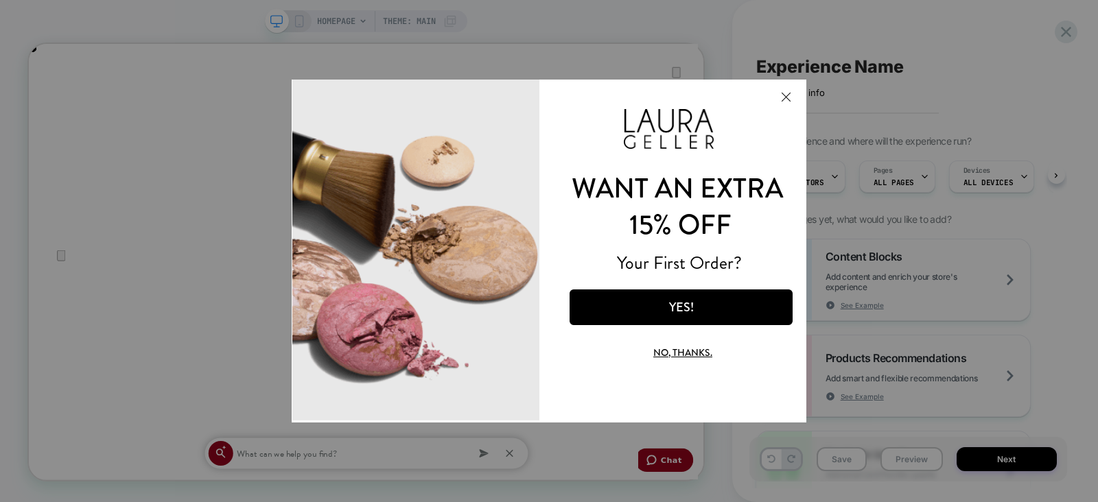
scroll to position [0, 1800]
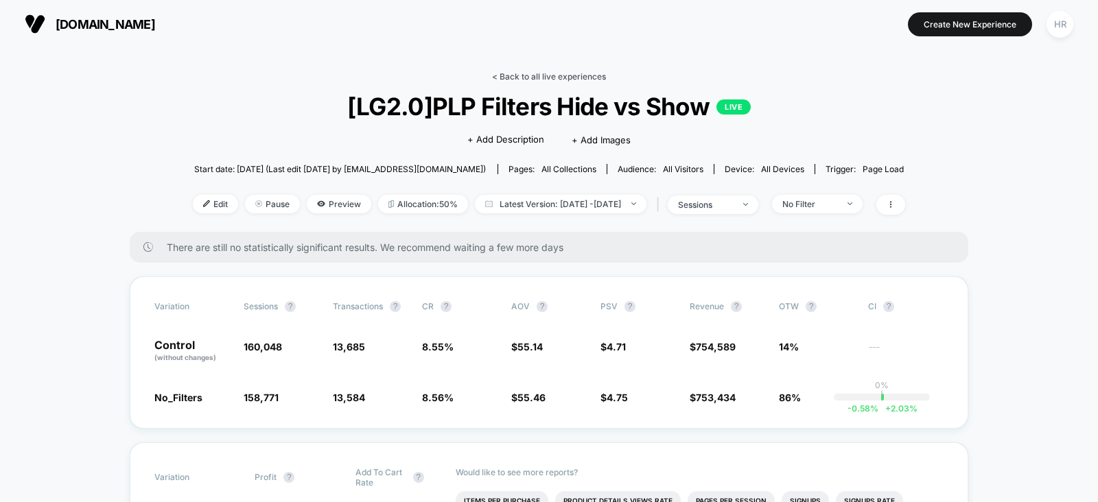
click at [518, 71] on link "< Back to all live experiences" at bounding box center [549, 76] width 114 height 10
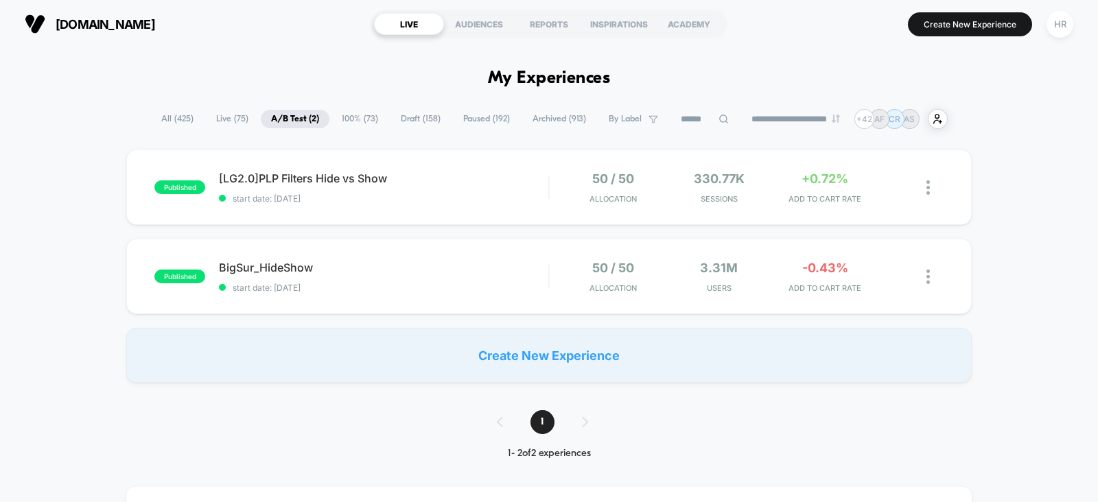
click at [686, 119] on input at bounding box center [705, 119] width 69 height 16
type input "****"
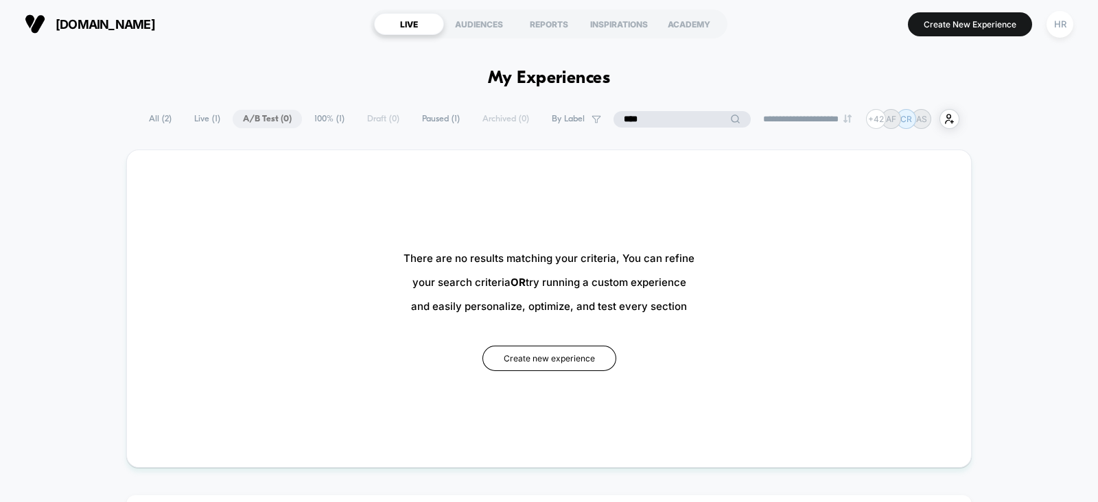
click at [686, 119] on input "****" at bounding box center [682, 119] width 137 height 16
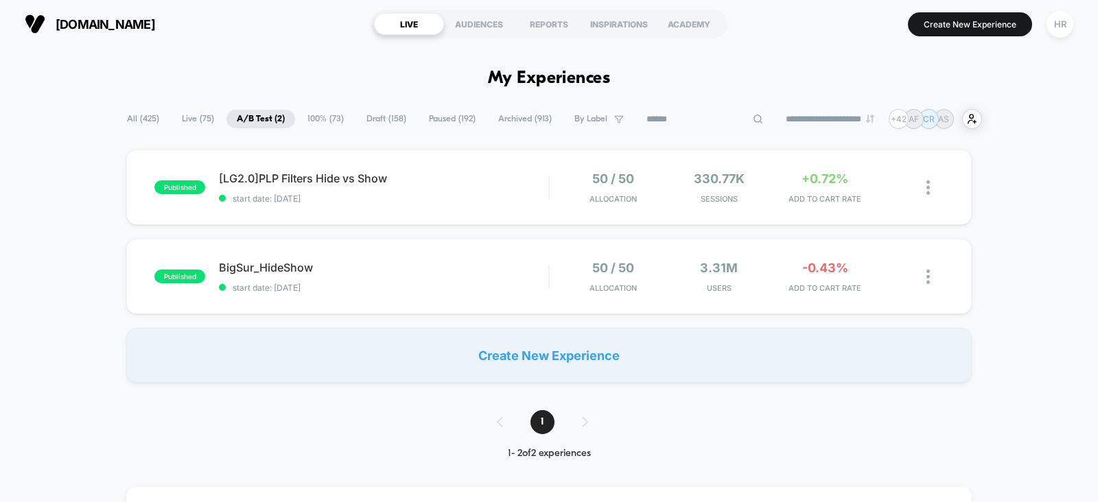
click at [136, 117] on span "All ( 425 )" at bounding box center [143, 119] width 53 height 19
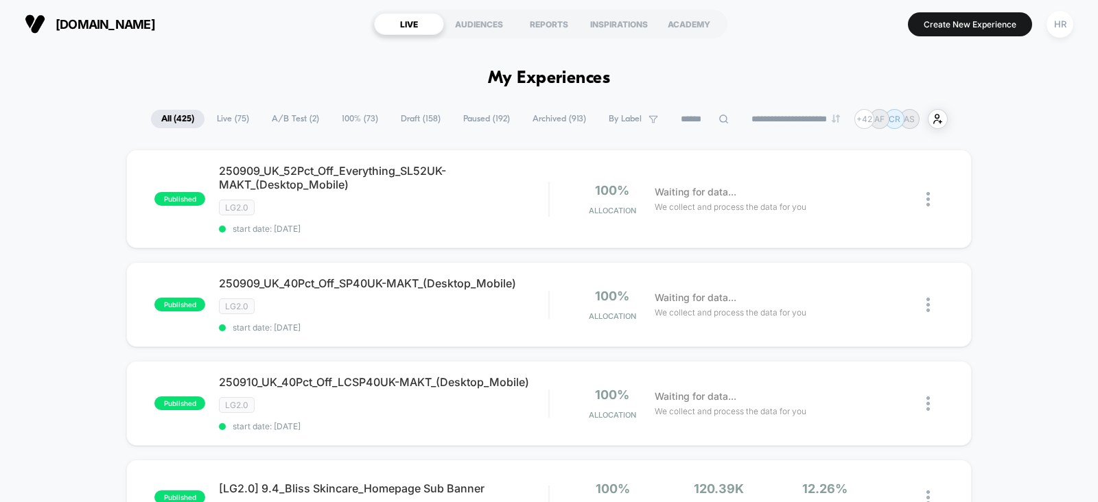
click at [675, 115] on input at bounding box center [705, 119] width 69 height 16
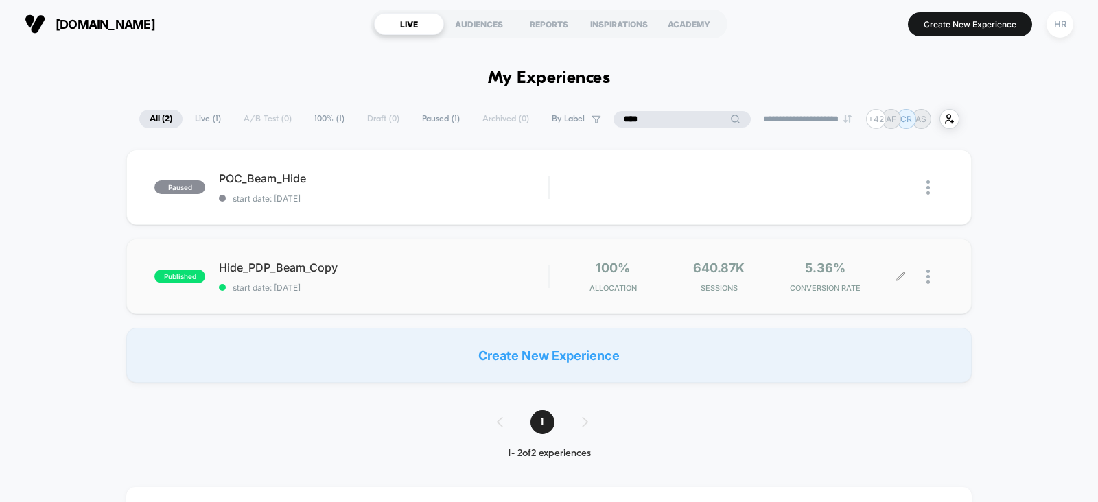
type input "****"
click at [930, 279] on img at bounding box center [927, 277] width 3 height 14
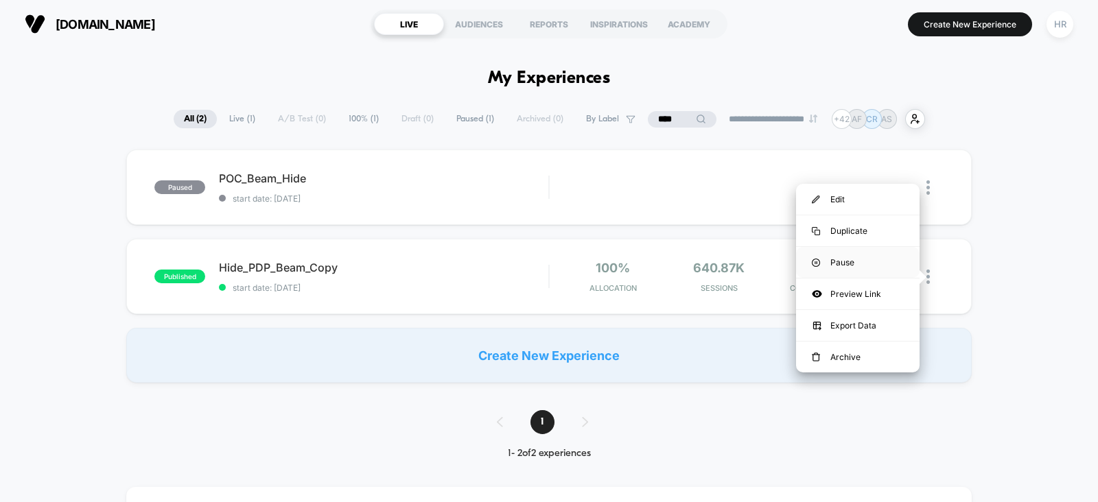
click at [862, 256] on div "Pause" at bounding box center [858, 262] width 124 height 31
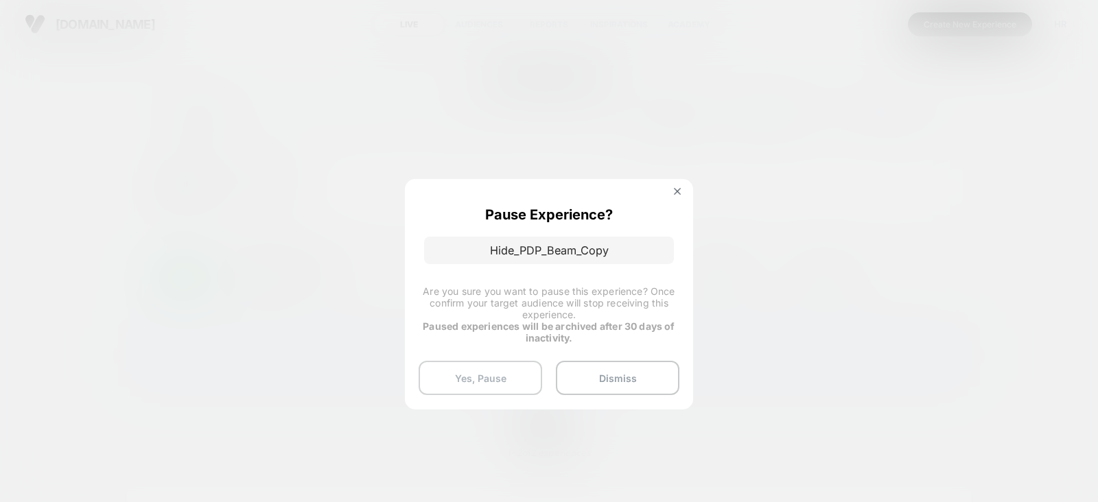
click at [463, 379] on button "Yes, Pause" at bounding box center [481, 378] width 124 height 34
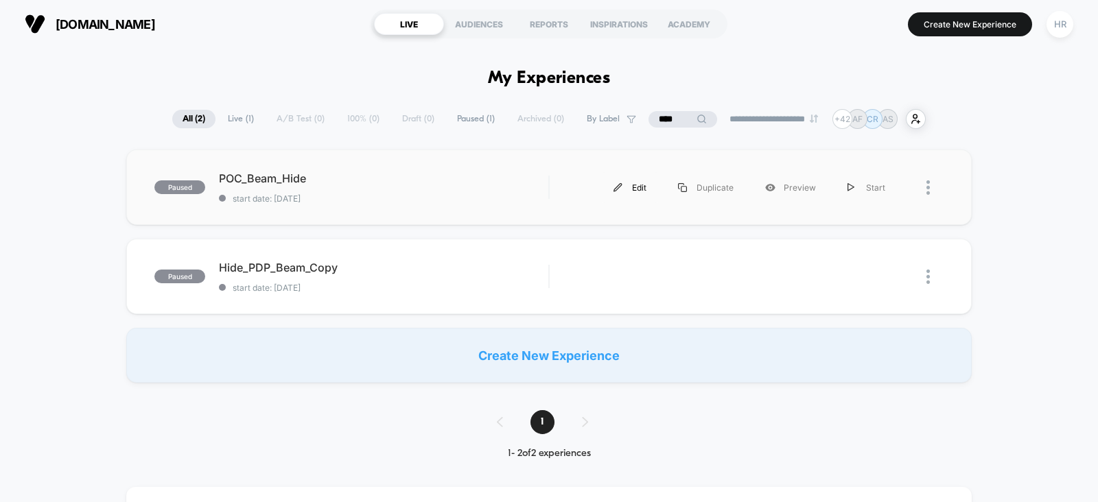
click at [633, 184] on div "Edit" at bounding box center [630, 187] width 65 height 31
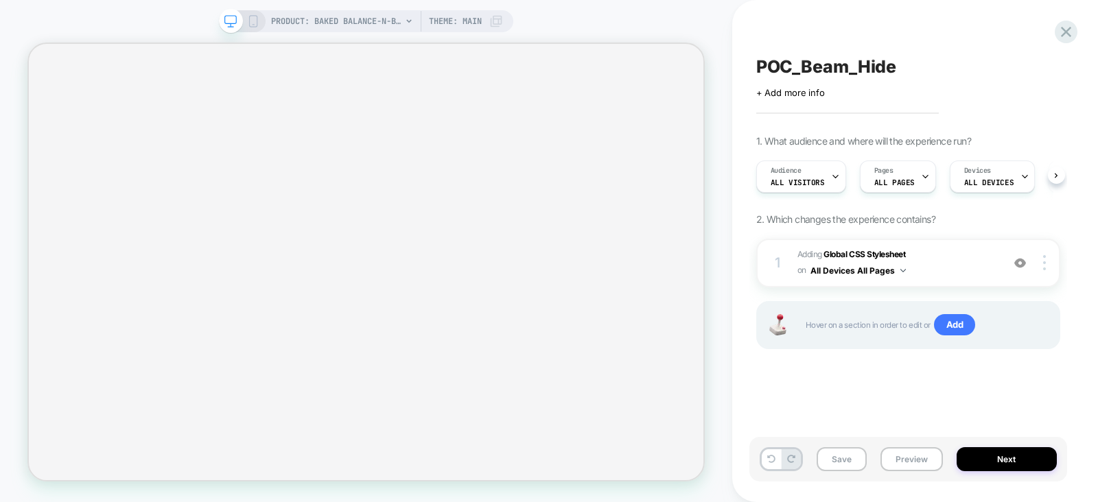
scroll to position [0, 1]
click at [843, 392] on div "POC_Beam_Hide Click to edit experience details + Add more info 1. What audience…" at bounding box center [908, 251] width 318 height 475
click at [837, 459] on button "Save" at bounding box center [842, 459] width 50 height 24
click at [931, 458] on button "Preview" at bounding box center [912, 459] width 62 height 24
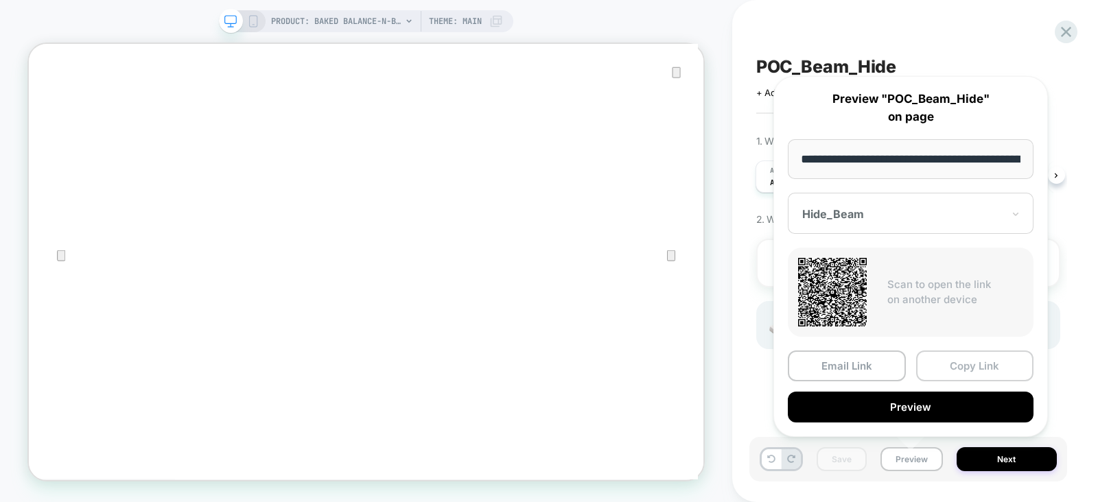
scroll to position [0, 390]
click at [958, 366] on button "Copy Link" at bounding box center [975, 366] width 118 height 31
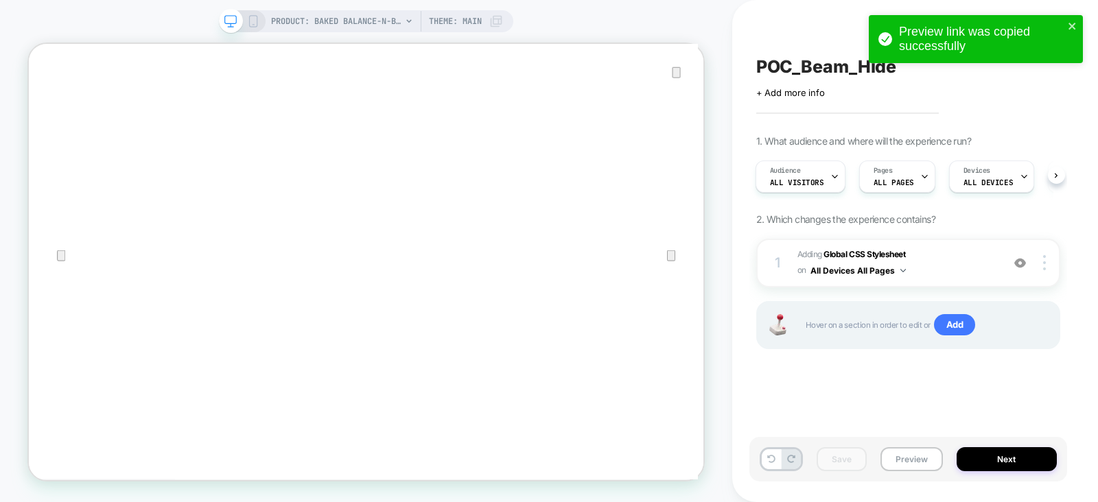
scroll to position [0, 0]
click at [907, 456] on button "Preview" at bounding box center [912, 459] width 62 height 24
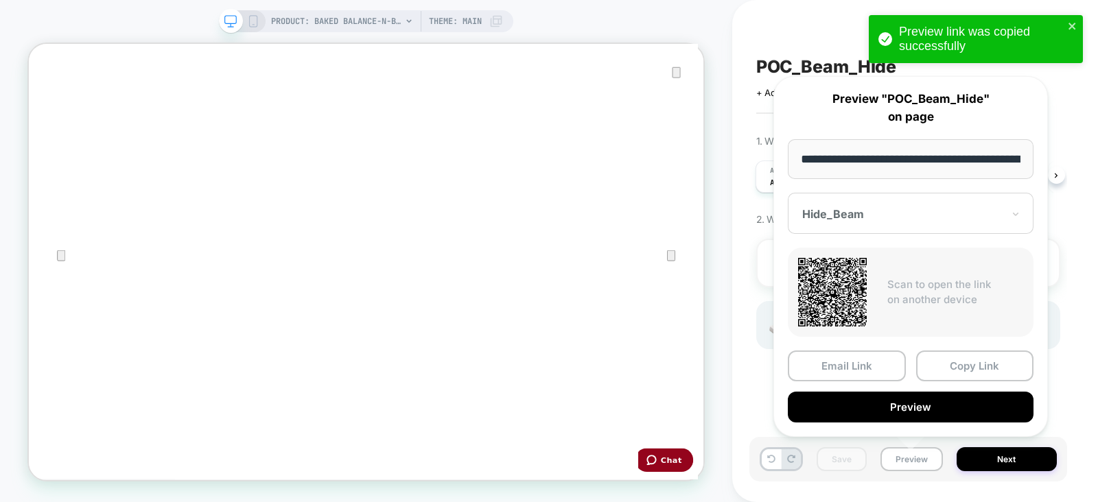
click at [889, 200] on div "Hide_Beam" at bounding box center [911, 213] width 246 height 41
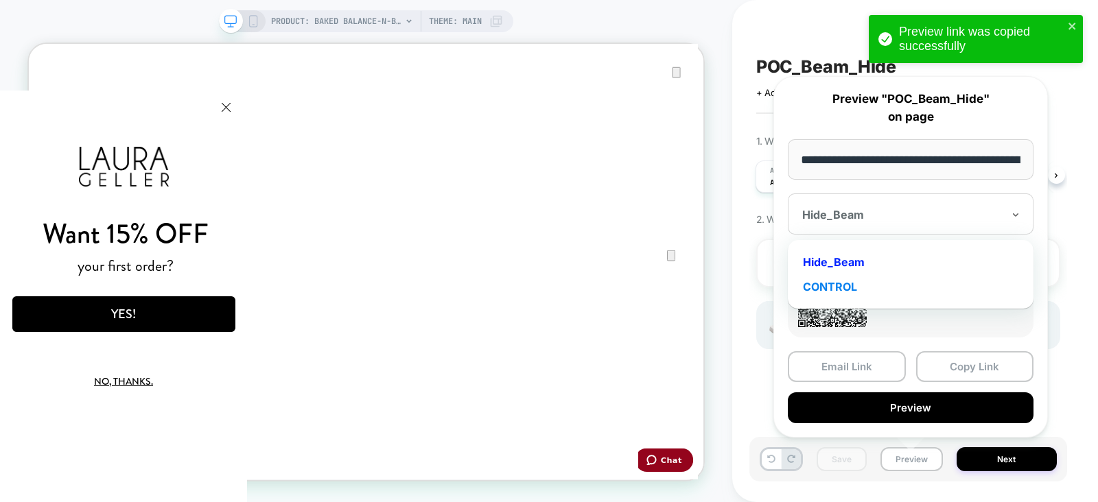
click at [850, 290] on div "CONTROL" at bounding box center [911, 287] width 232 height 25
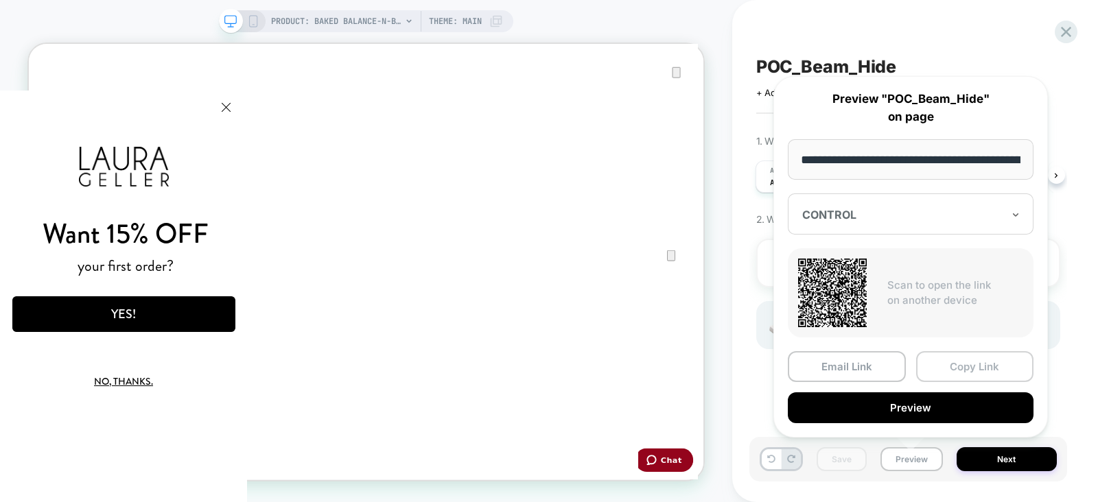
click at [971, 359] on button "Copy Link" at bounding box center [975, 366] width 118 height 31
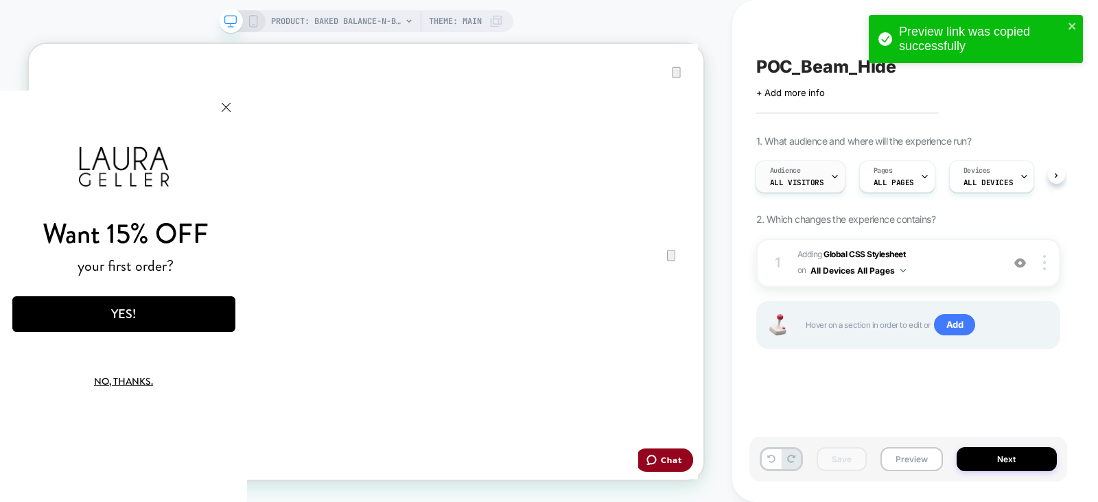
click at [811, 180] on span "All Visitors" at bounding box center [797, 183] width 54 height 10
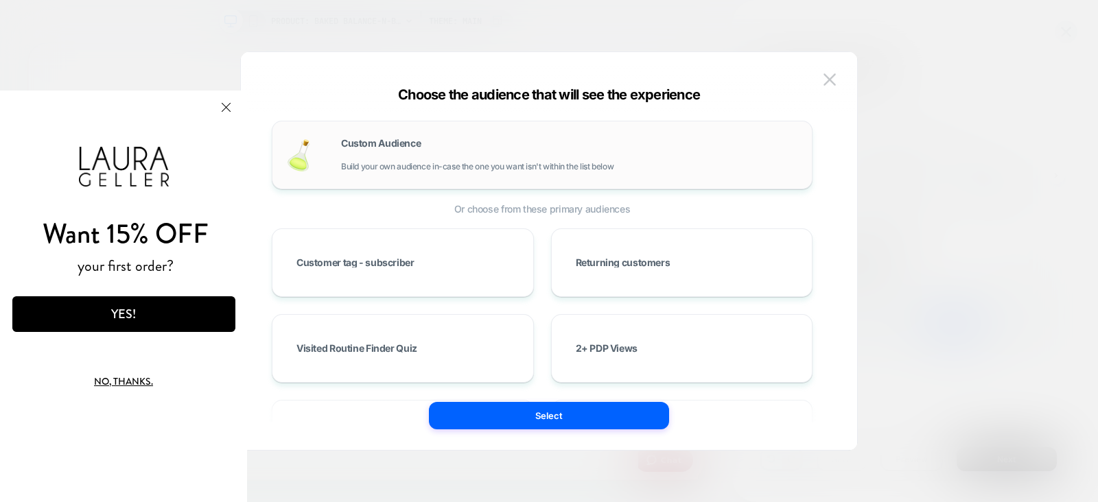
click at [0, 0] on div "Custom Audience Build your own audience in-case the one you want isn't within t…" at bounding box center [0, 0] width 0 height 0
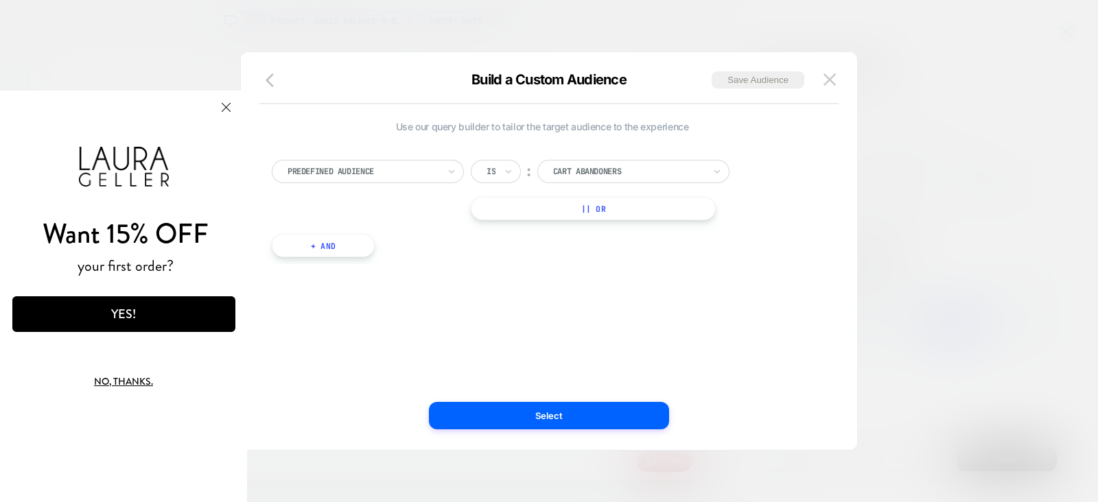
click at [410, 170] on div at bounding box center [363, 171] width 151 height 12
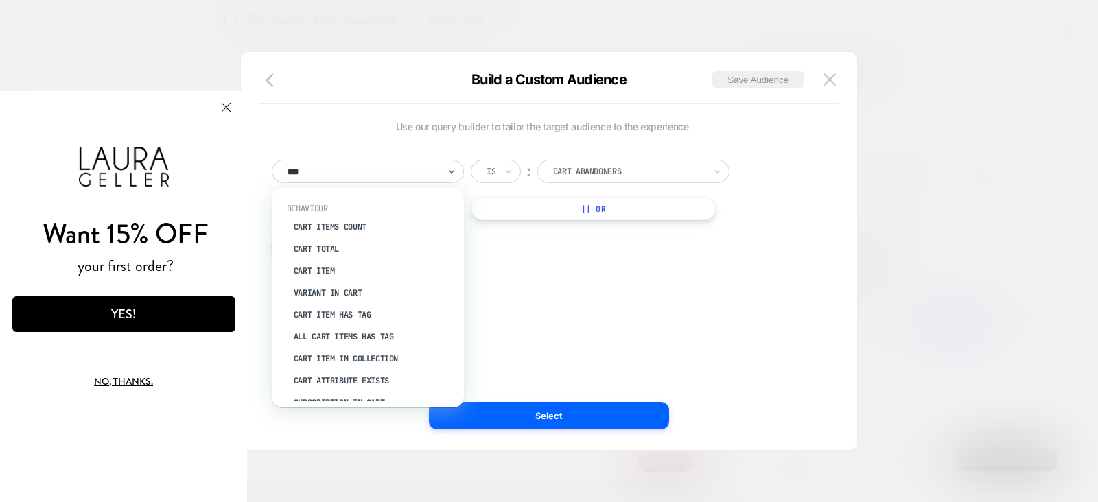
type input "****"
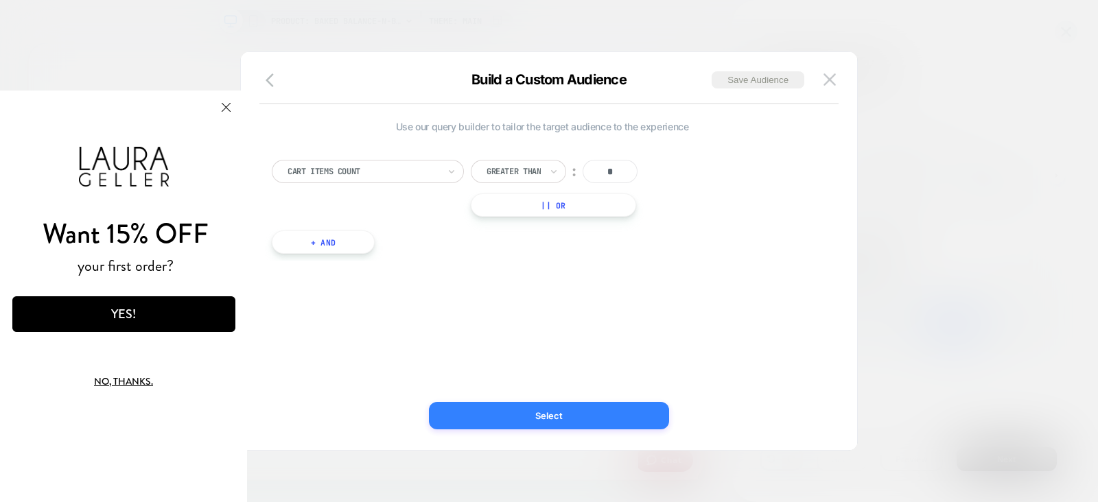
click at [546, 408] on button "Select" at bounding box center [549, 415] width 240 height 27
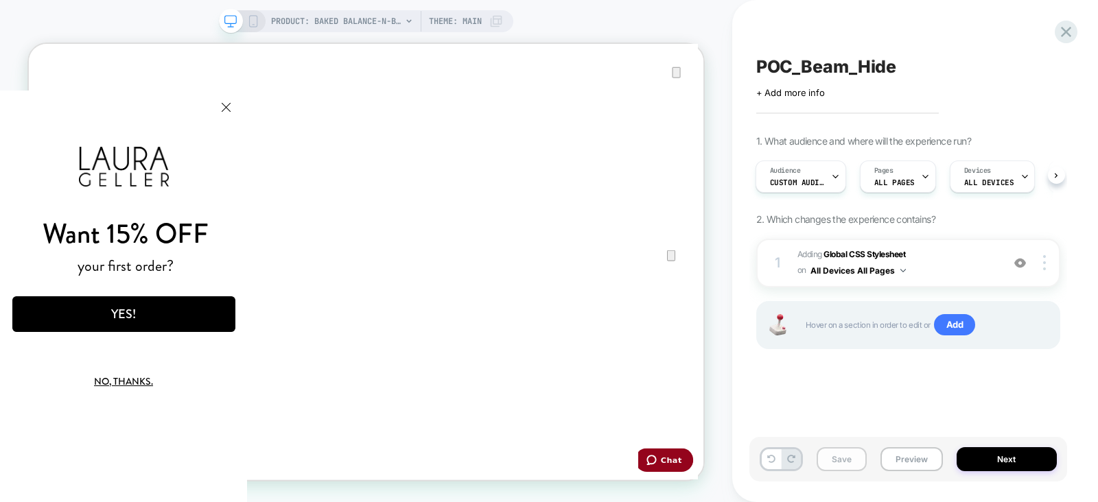
click at [846, 465] on button "Save" at bounding box center [842, 459] width 50 height 24
click at [815, 180] on span "Custom Audience" at bounding box center [797, 183] width 55 height 10
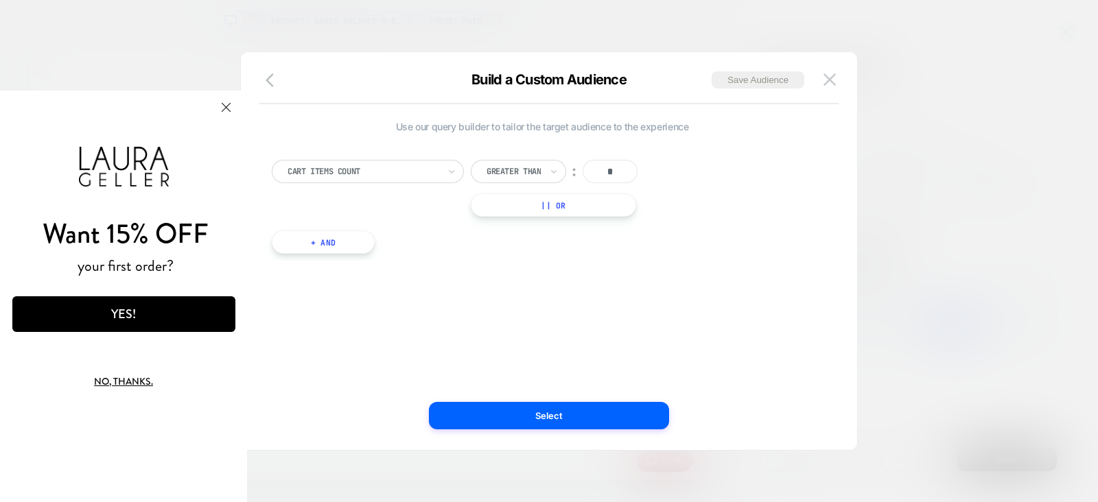
click at [0, 0] on div at bounding box center [0, 0] width 0 height 0
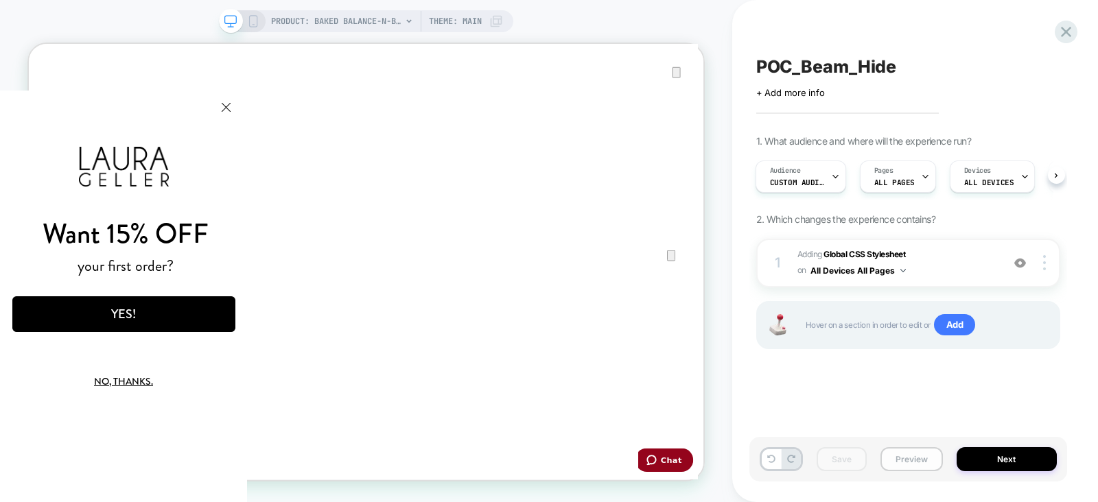
click at [902, 461] on button "Preview" at bounding box center [912, 459] width 62 height 24
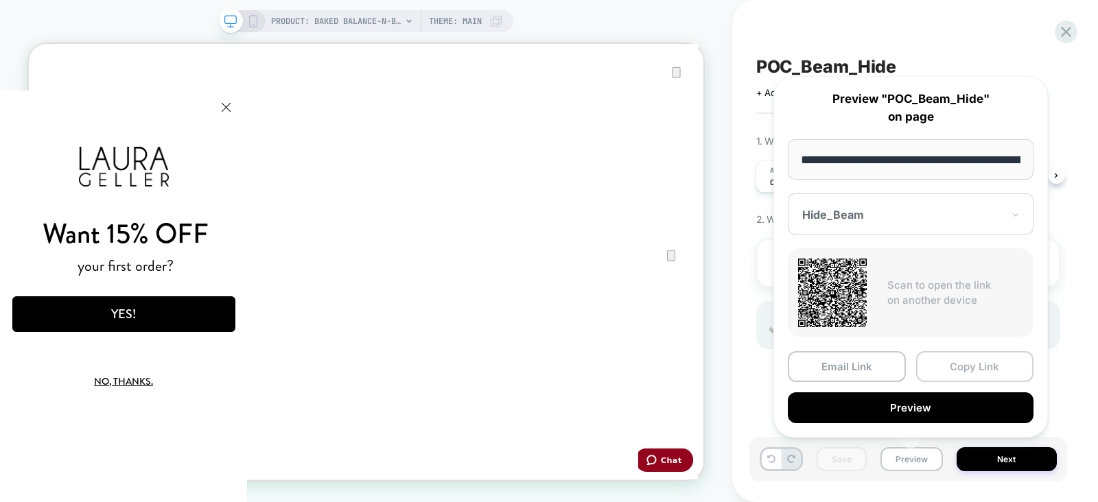
click at [975, 369] on button "Copy Link" at bounding box center [975, 366] width 118 height 31
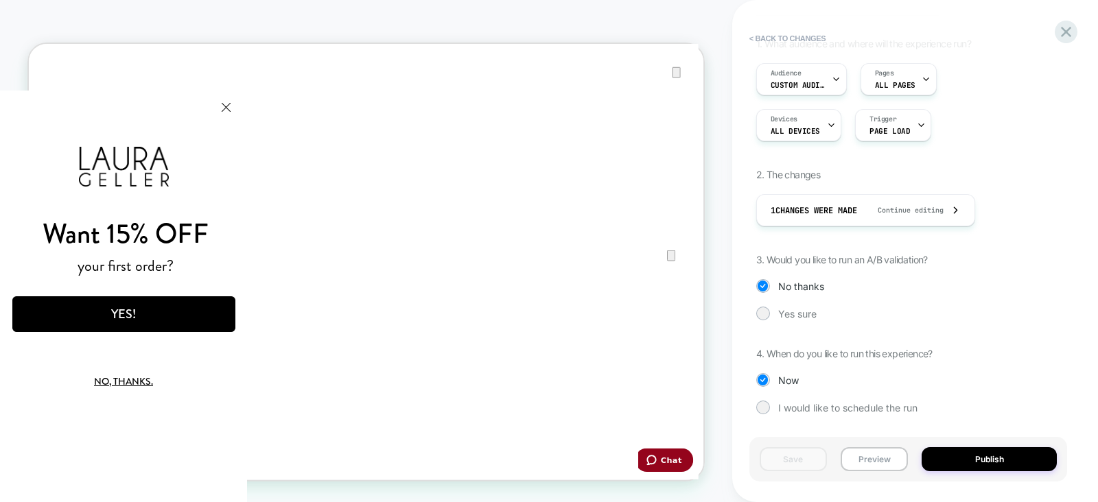
scroll to position [117, 0]
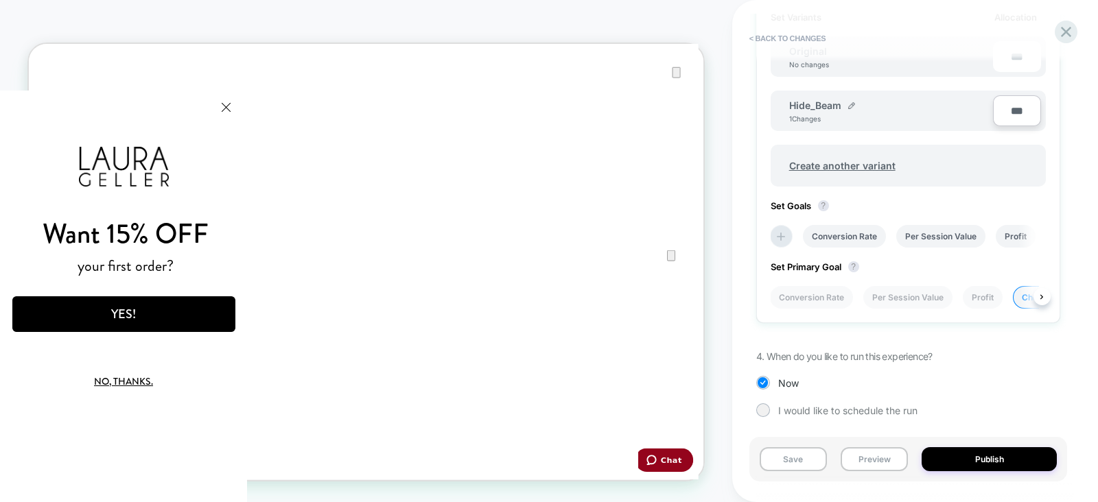
scroll to position [0, 80]
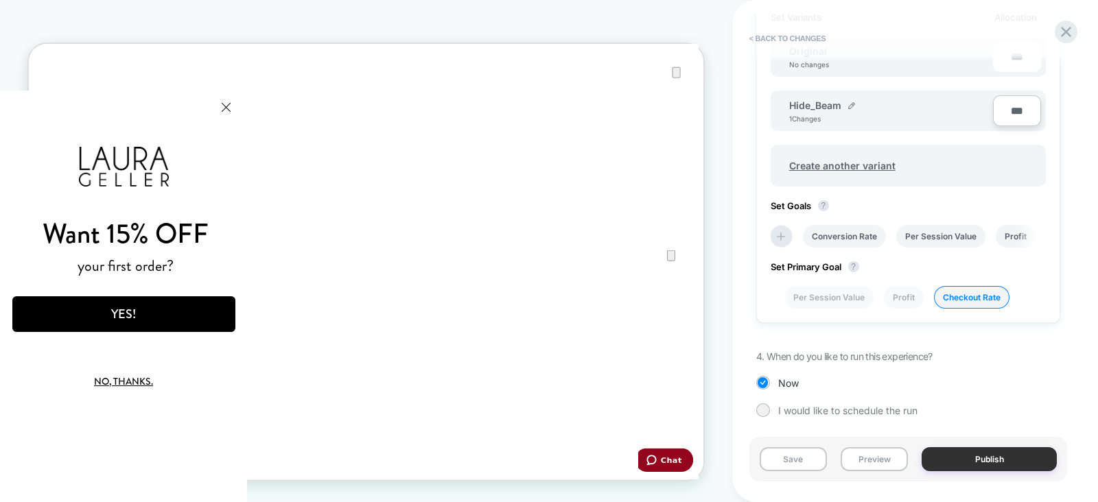
click at [985, 460] on button "Publish" at bounding box center [989, 459] width 135 height 24
